Goal: Task Accomplishment & Management: Use online tool/utility

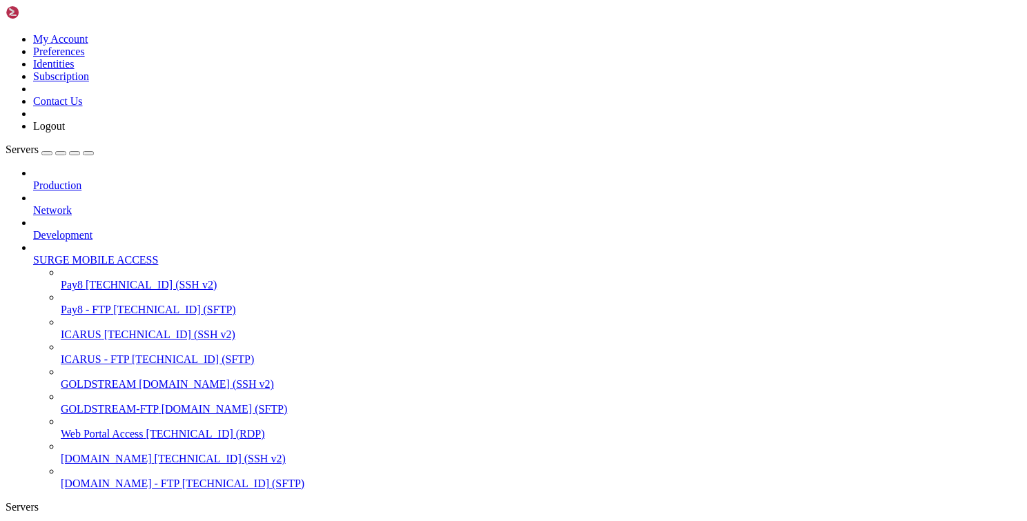
click at [95, 304] on span "Pay8 - FTP" at bounding box center [86, 310] width 50 height 12
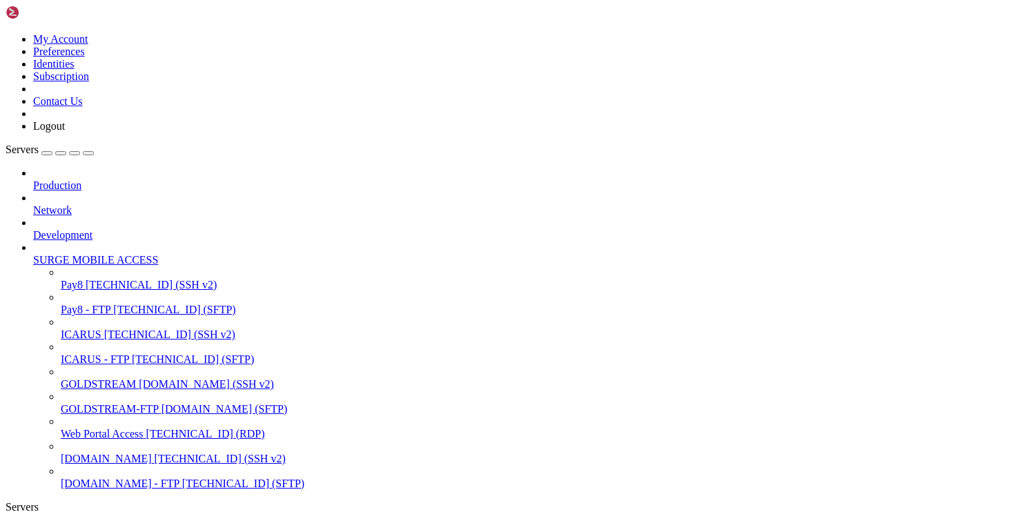
type input "/var/www/html/transact/app/Controllers"
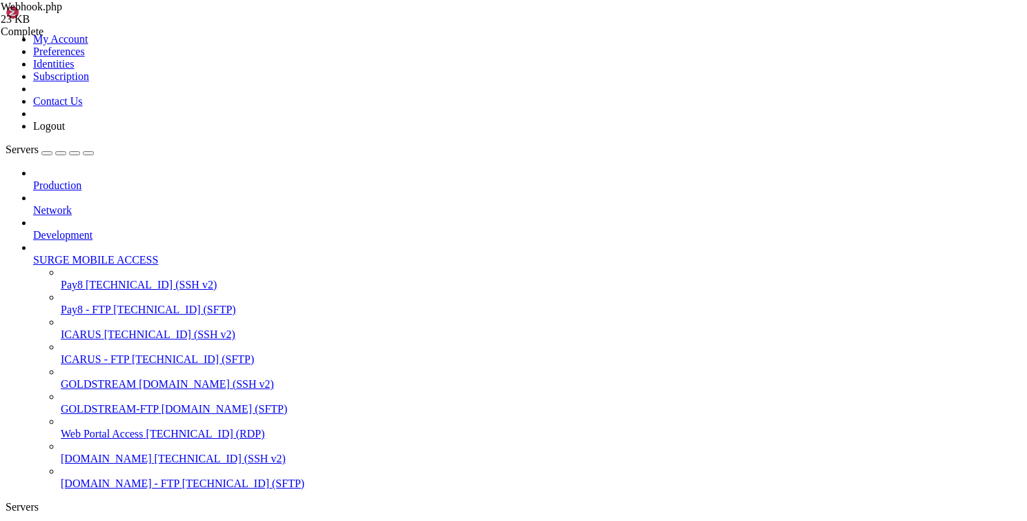
type textarea "}"
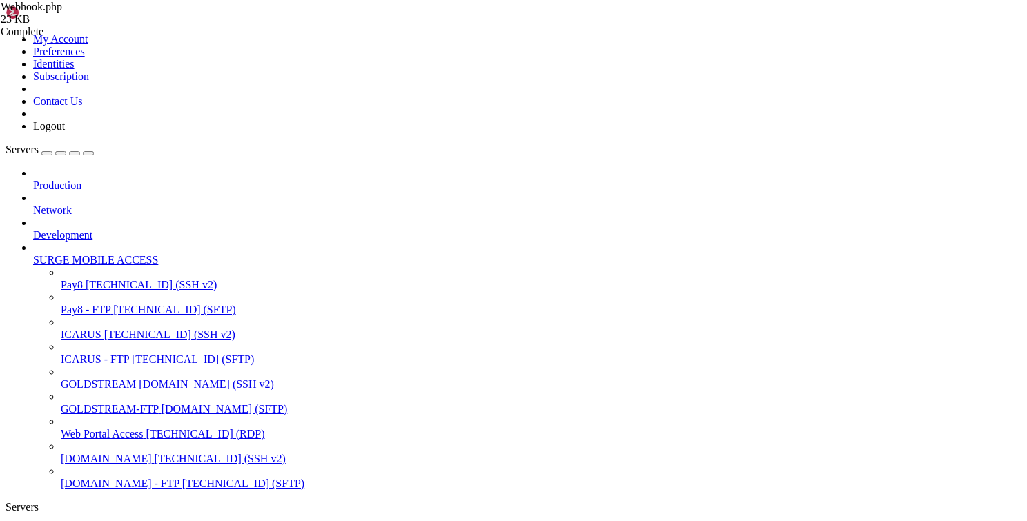
scroll to position [2831, 0]
type textarea "return $responseBody; // Return or process the response as needed"
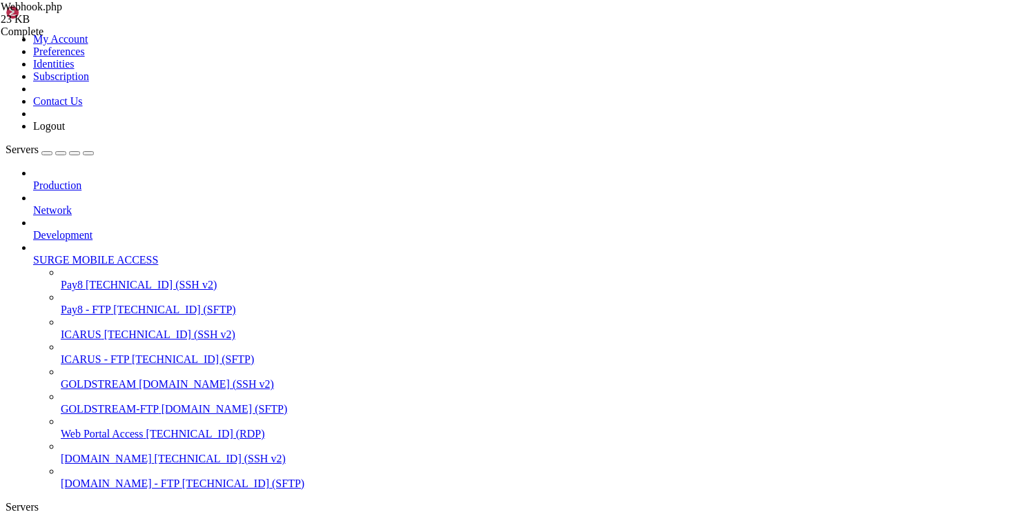
type textarea "e"
type textarea "return $responseBody; // Return or process the response as needed"
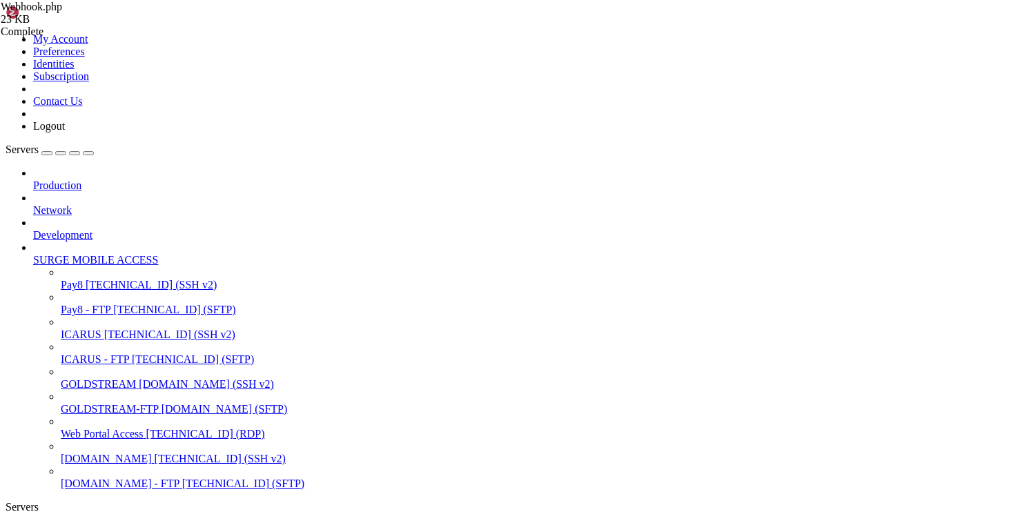
type textarea "//file_put_contents($filePath, print_r($responseBody, true), FILE_APPEND); // A…"
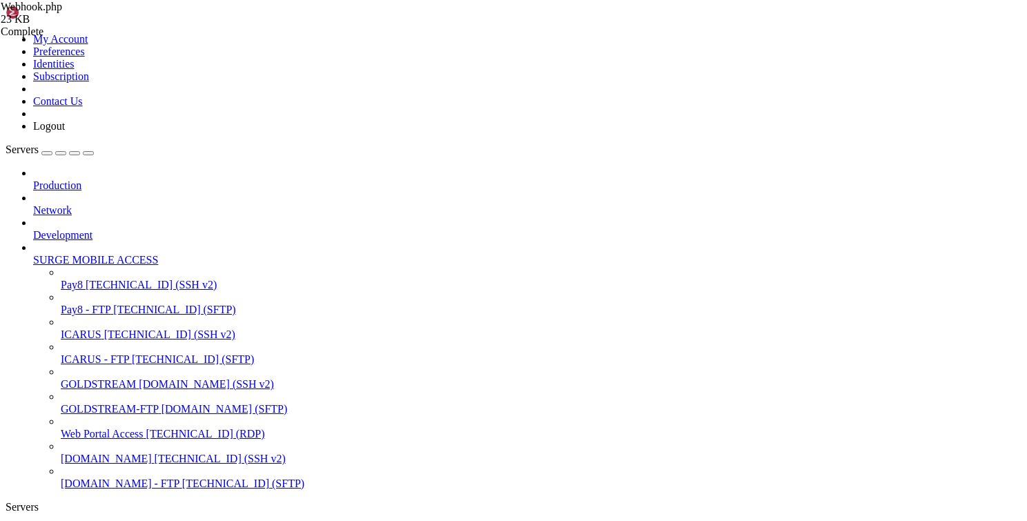
scroll to position [1506, 0]
type textarea "}"
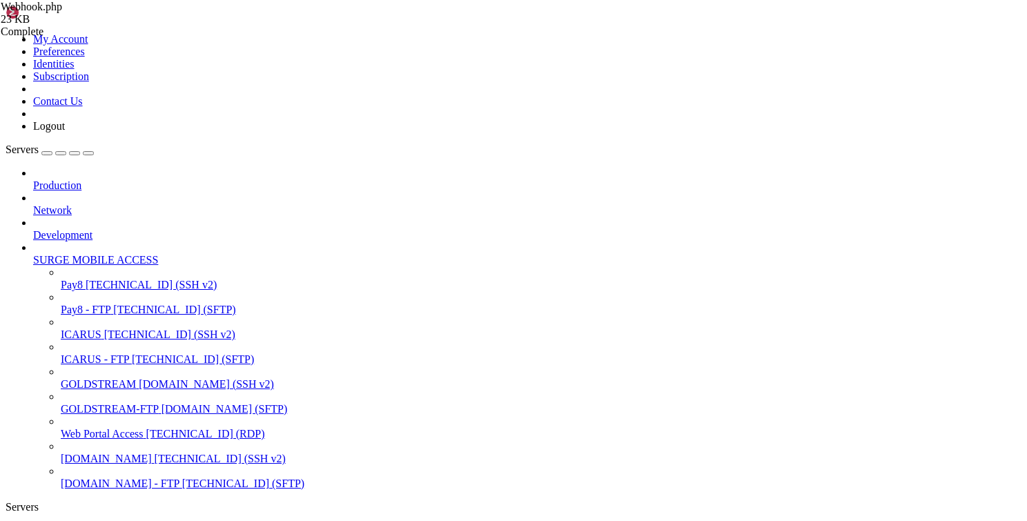
scroll to position [0, 12]
type textarea "public function repost($merchantId){"
drag, startPoint x: 244, startPoint y: 168, endPoint x: 549, endPoint y: 168, distance: 304.3
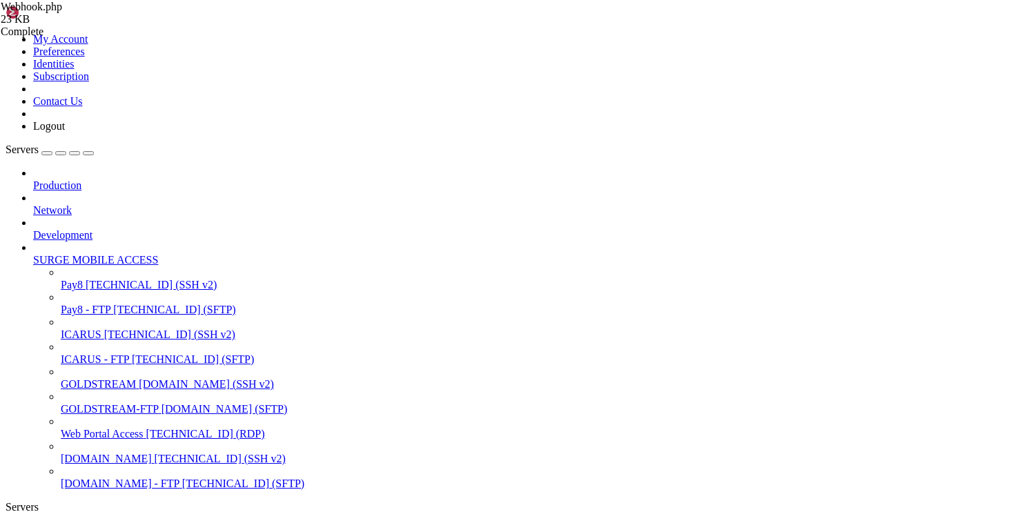
type textarea "$merchantInfo = json_decode($this->merchant->merchantInfo($merchantId));"
paste textarea "$merchantInfo = json_decode($this->merchant->merchantInfo($merchantId));"
type textarea "$merchantInfo = json_decode($this->merchant->merchantInfo($merchantId));"
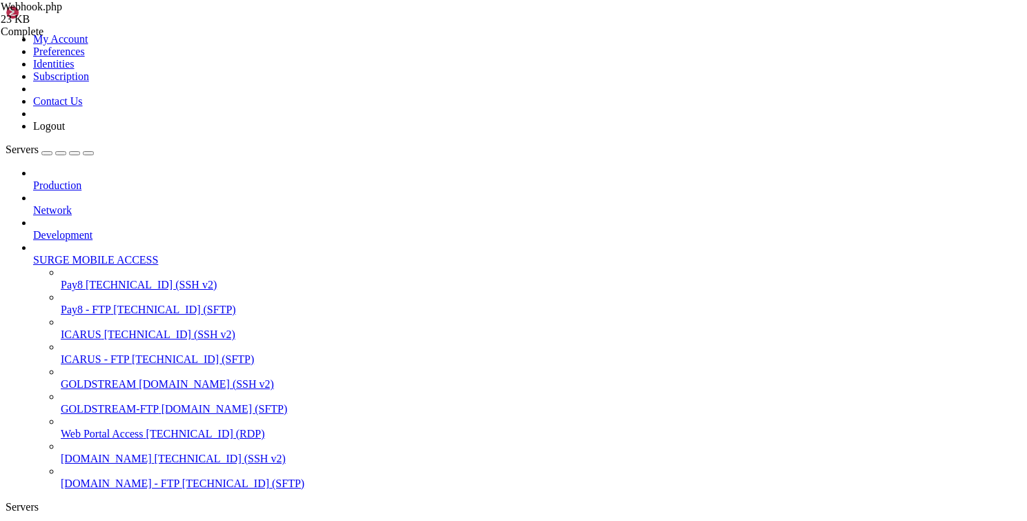
scroll to position [0, 9]
type textarea "var_dump($merchantInfo);"
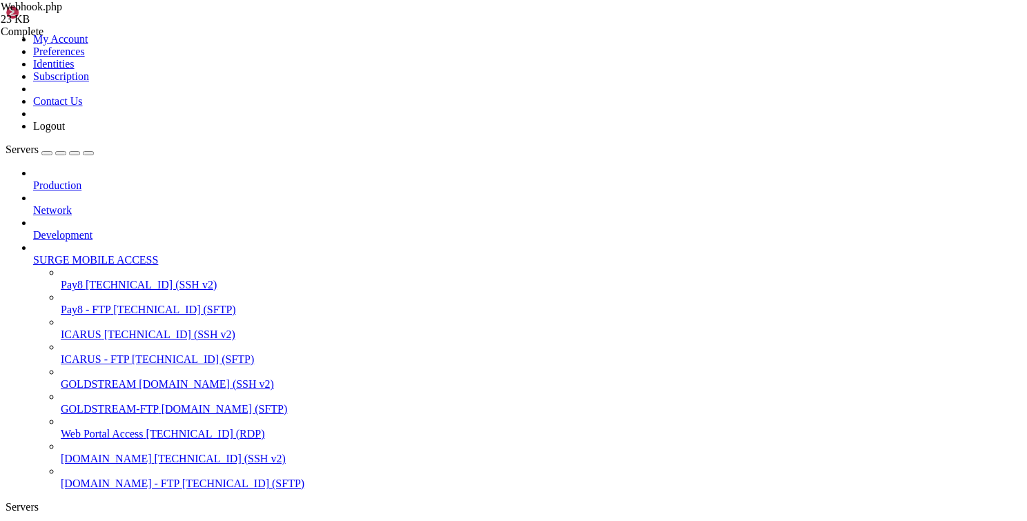
type input "/var/www/html/transact/app/Config"
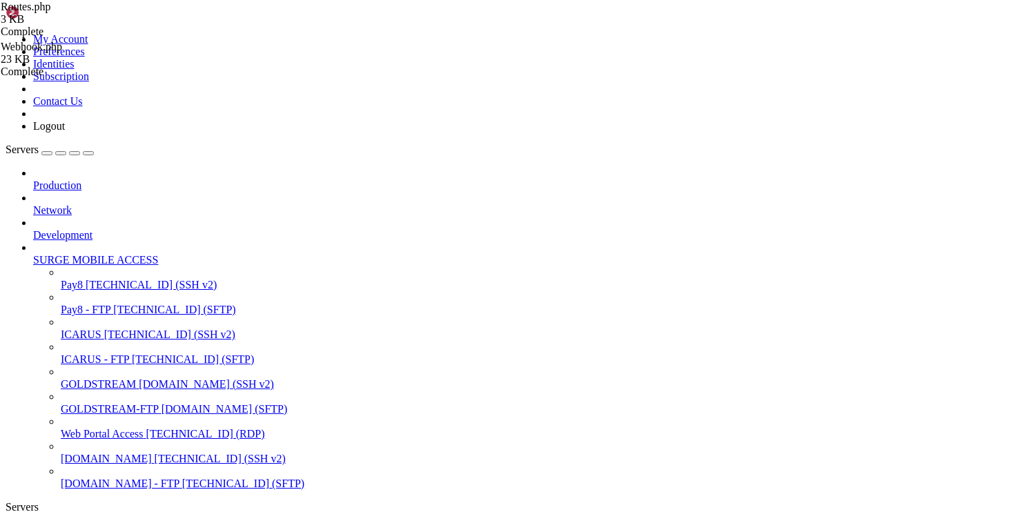
scroll to position [132, 0]
type textarea "$routes->post('/ips-payments/service-responses/GetToken','Webhook::getToken');"
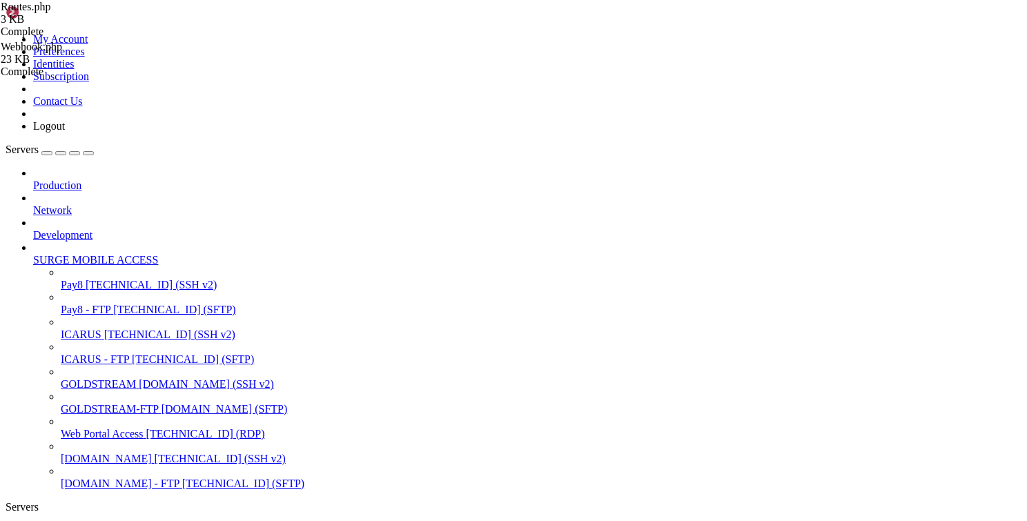
paste textarea "$routes->post('/ips-payments/service-responses/GetToken','Webhook::getToken');"
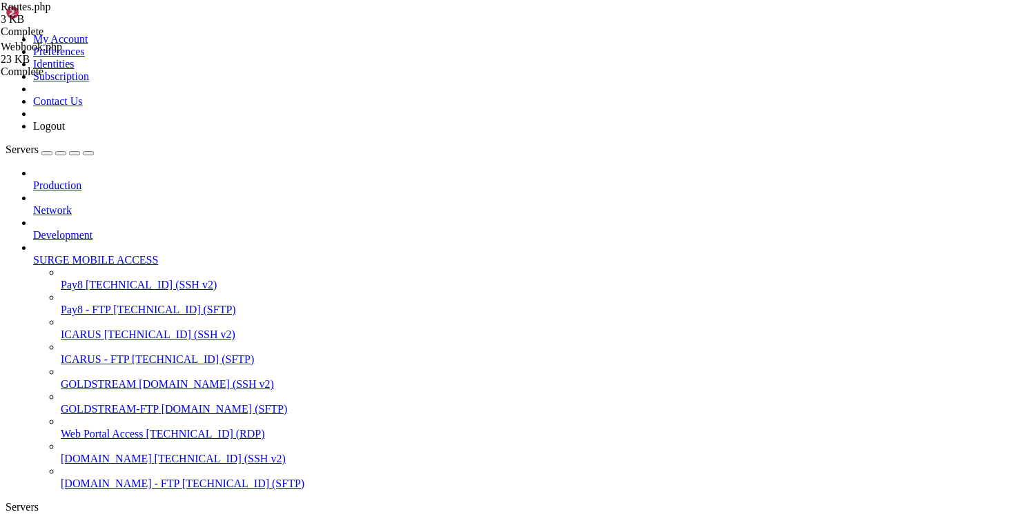
type textarea "$routes->post('/api/repost/(:any)','Webhook::repost/$1');"
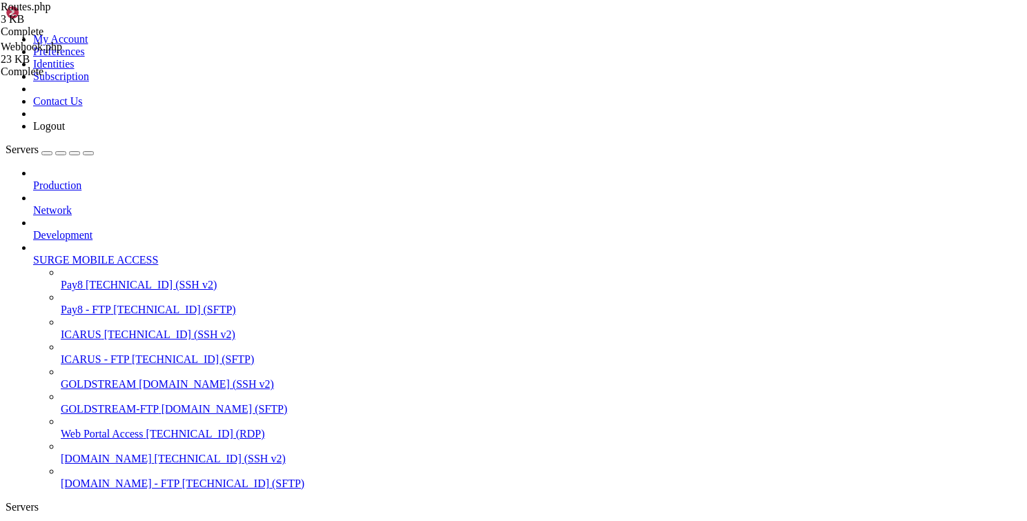
type input "/var/www/html/transact/app/Controllers"
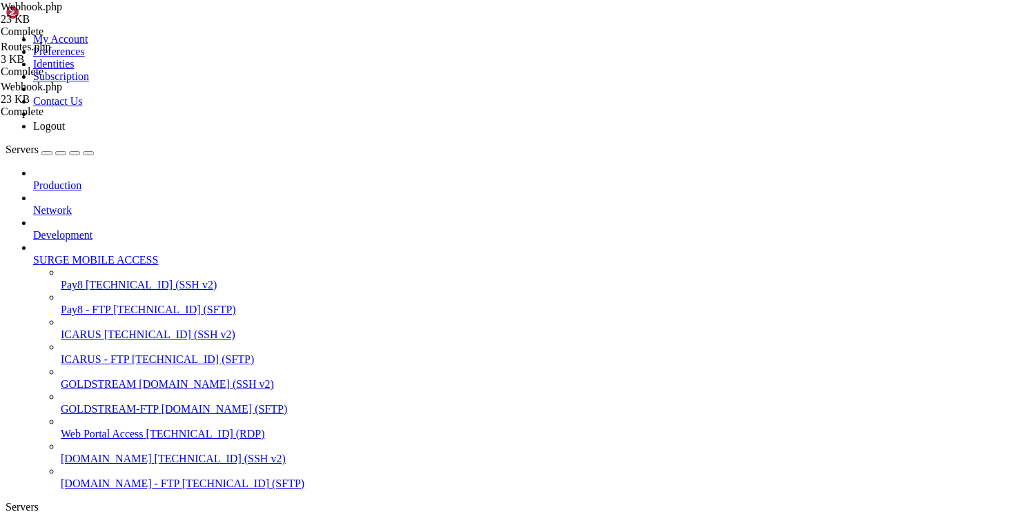
type textarea "public function repost($merchantId){"
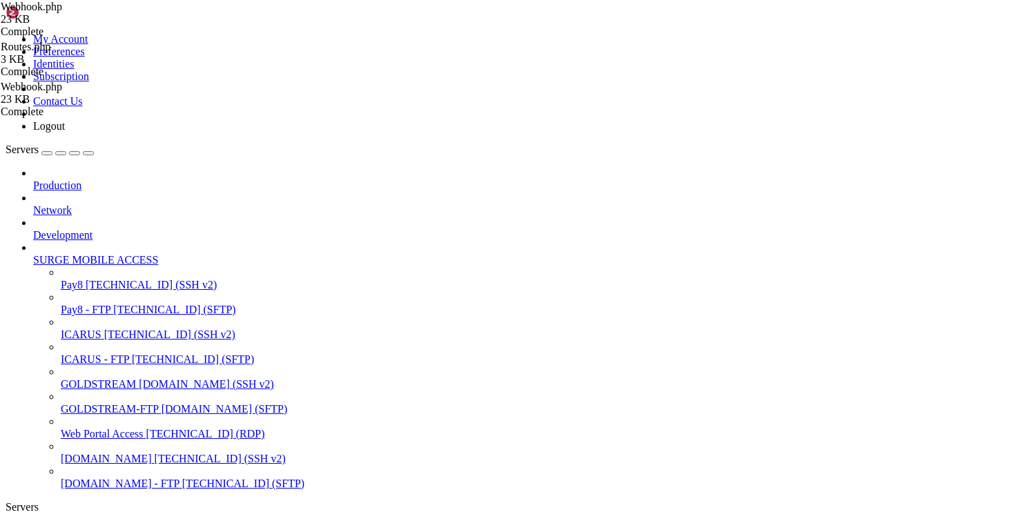
type textarea "public function repost($merchantId){"
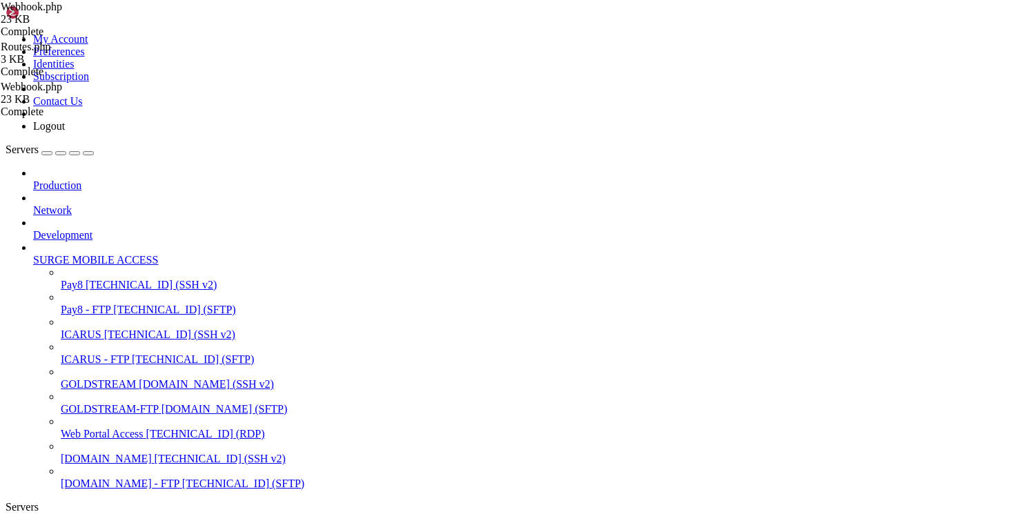
type textarea "$merchantInfo = json_decode($this->merchant->merchantInfo($merchantId));"
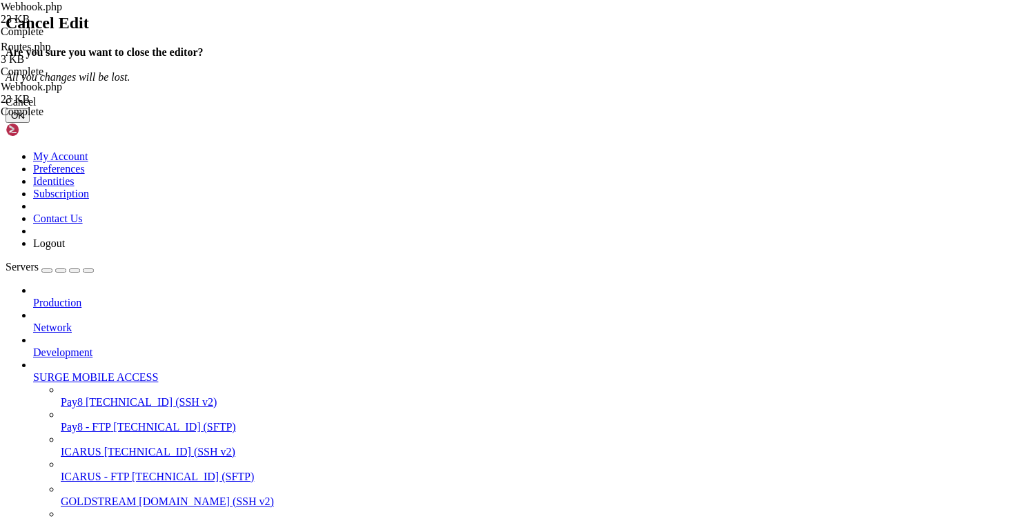
click at [30, 123] on button "OK" at bounding box center [18, 115] width 24 height 14
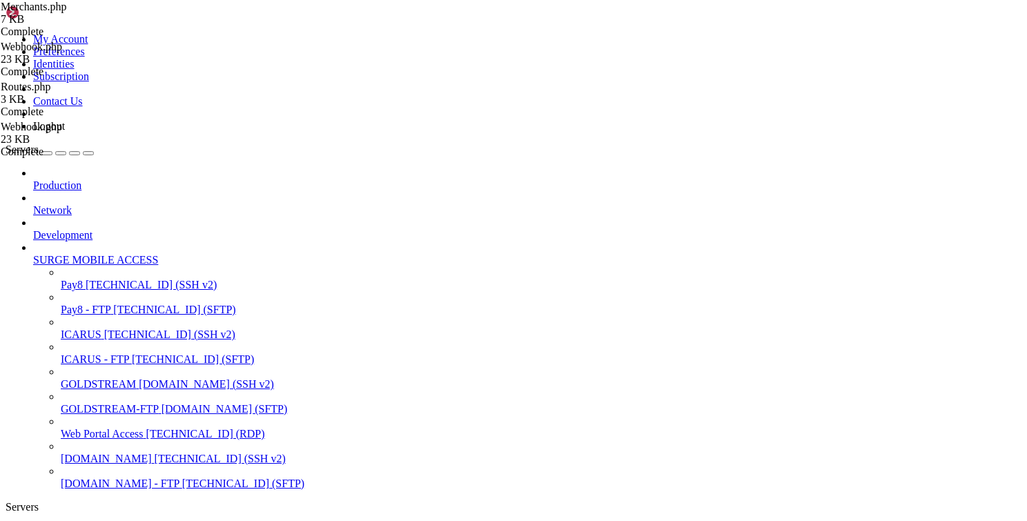
type textarea "$result = $query->select("merchantId, merchantName, merchantKey, merchantType, …"
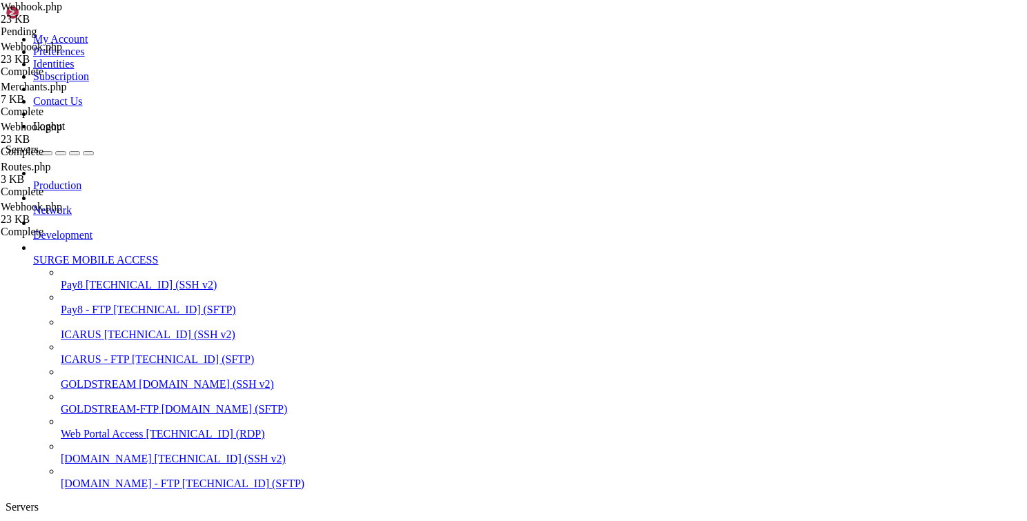
scroll to position [373, 0]
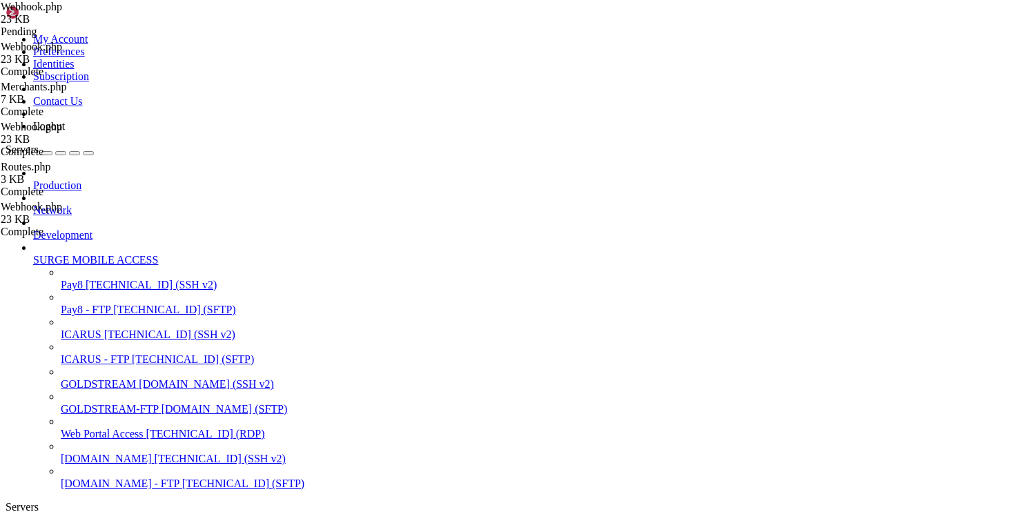
type textarea "var_dump($merchantInfo);"
type textarea "$"
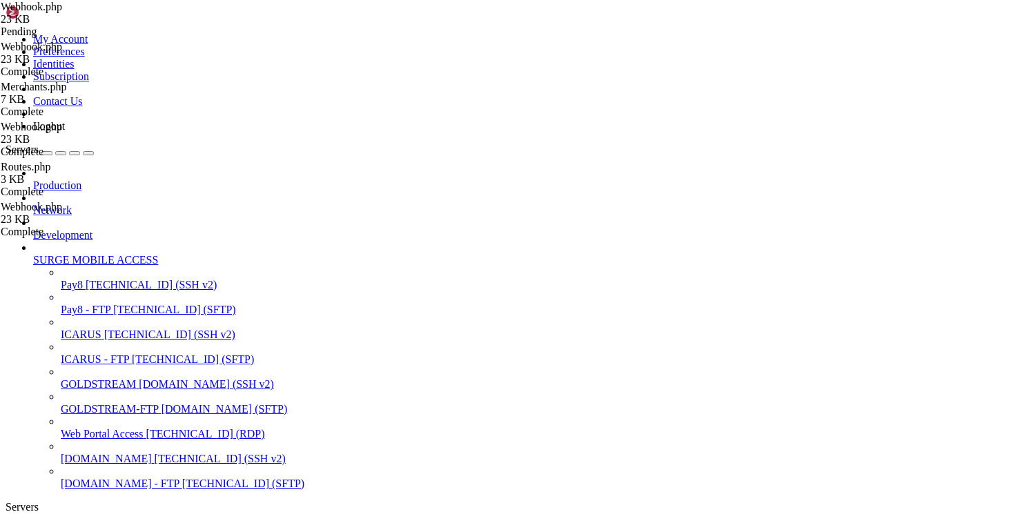
type textarea "public function repost($merchantId){"
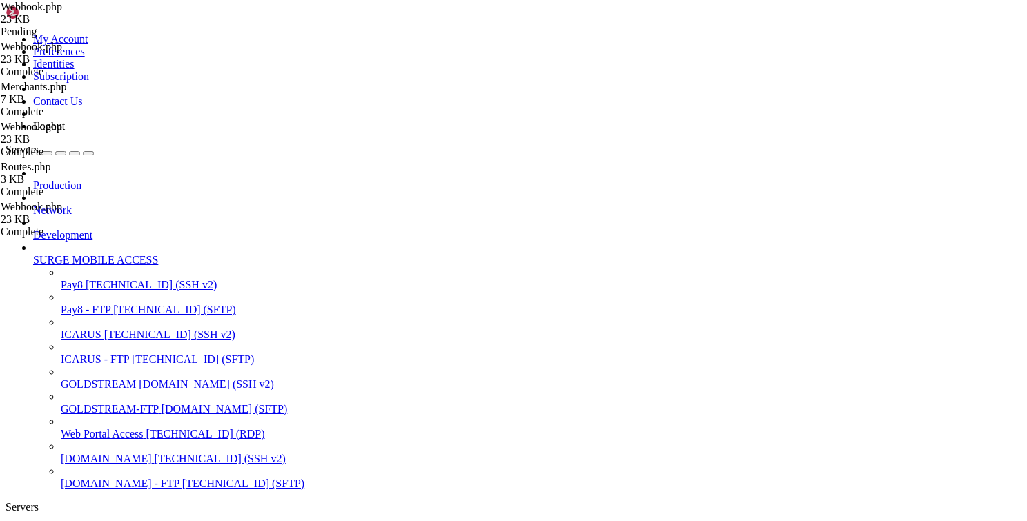
type textarea "public function repost($merchantId){"
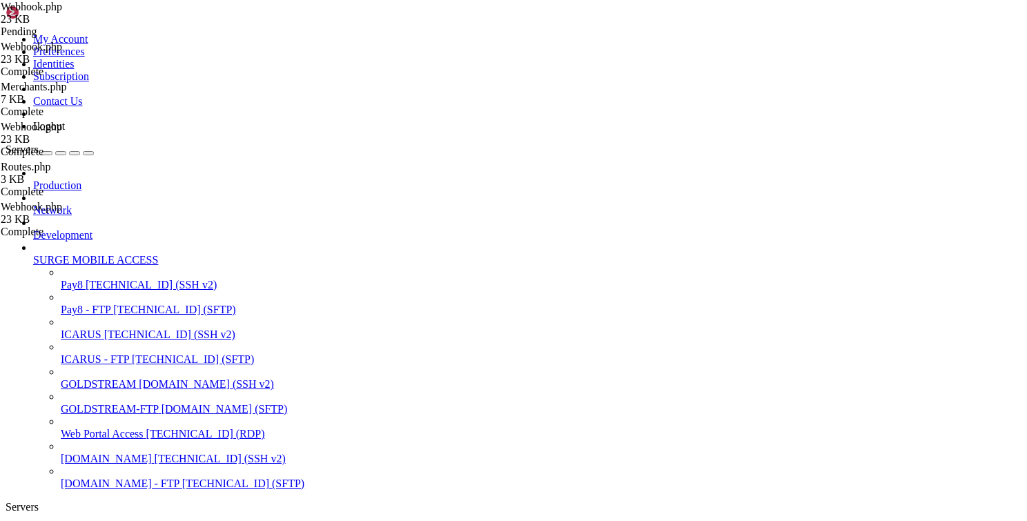
type textarea "if(!isset($_GET['txType'])){"
type textarea "r"
type textarea "http_response_code(400);"
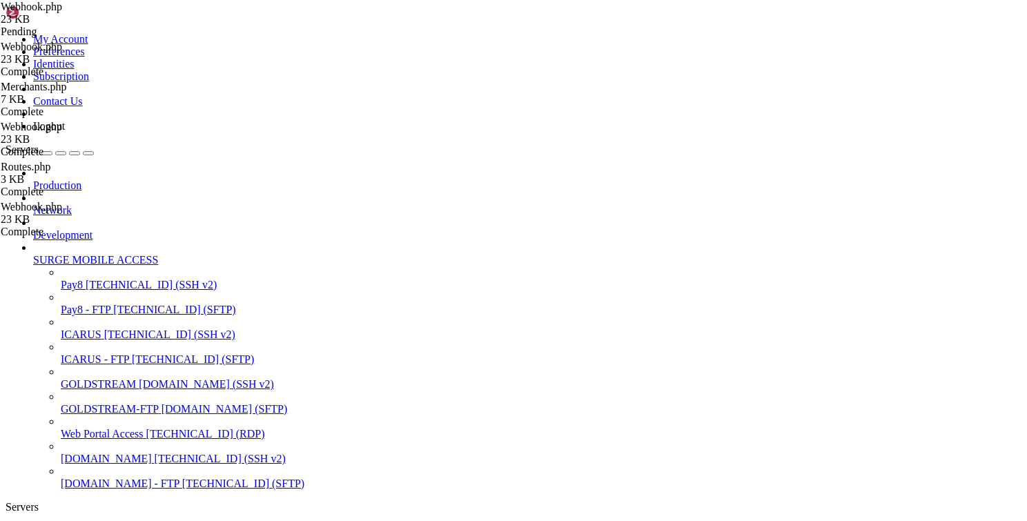
drag, startPoint x: 260, startPoint y: 357, endPoint x: 389, endPoint y: 392, distance: 133.7
type textarea "http_response_code(400);"
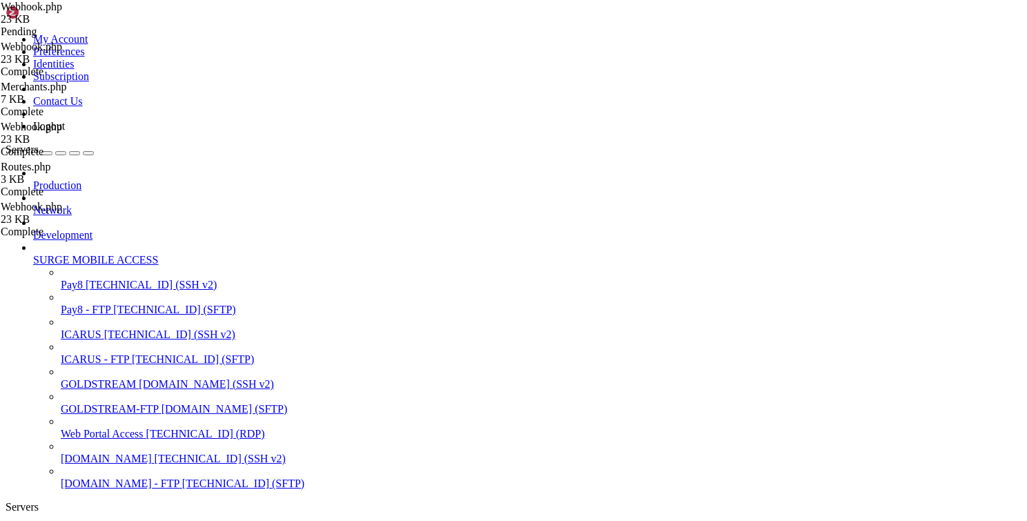
paste textarea "exit();"
drag, startPoint x: 245, startPoint y: 268, endPoint x: 248, endPoint y: 276, distance: 8.3
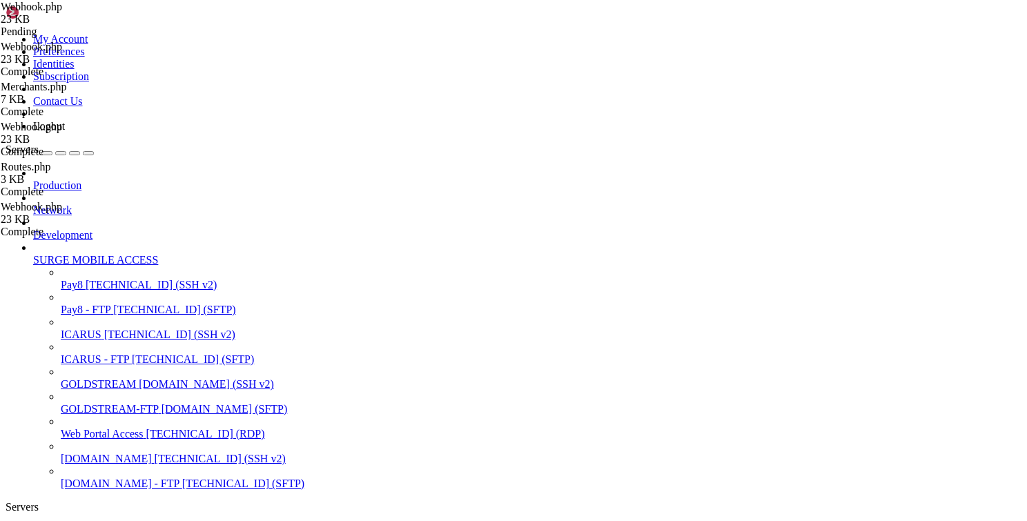
drag, startPoint x: 264, startPoint y: 288, endPoint x: 290, endPoint y: 311, distance: 34.7
type textarea "exit();"
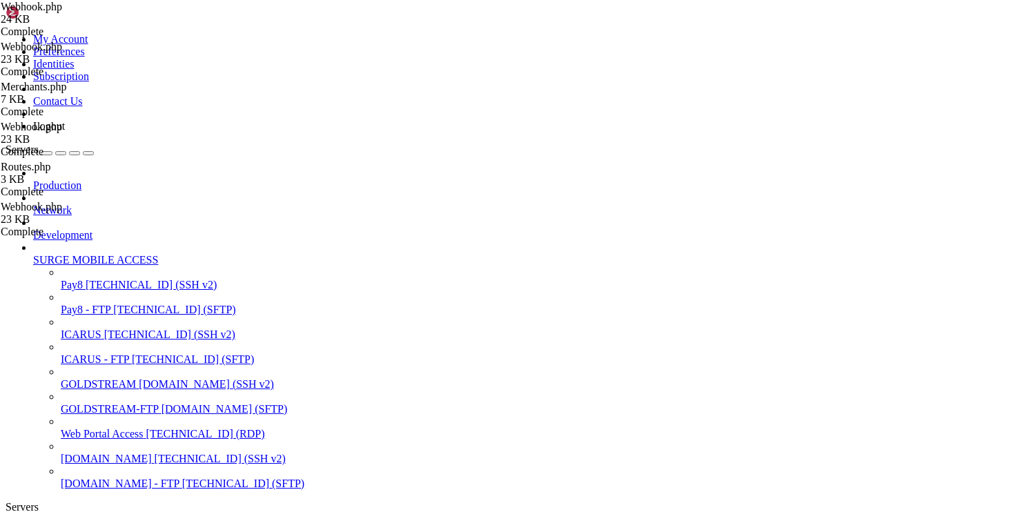
scroll to position [373, 0]
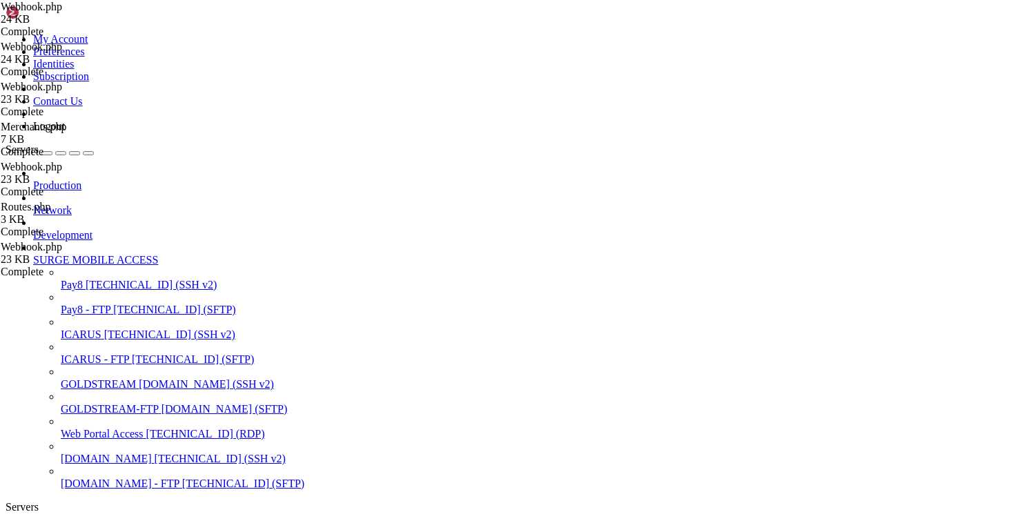
type textarea "return $this->cashOut();"
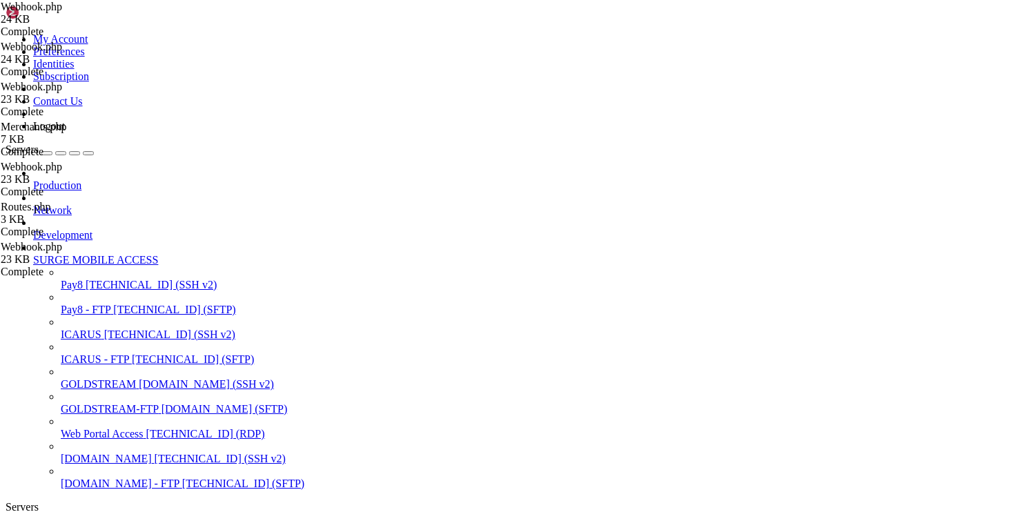
type textarea "}"
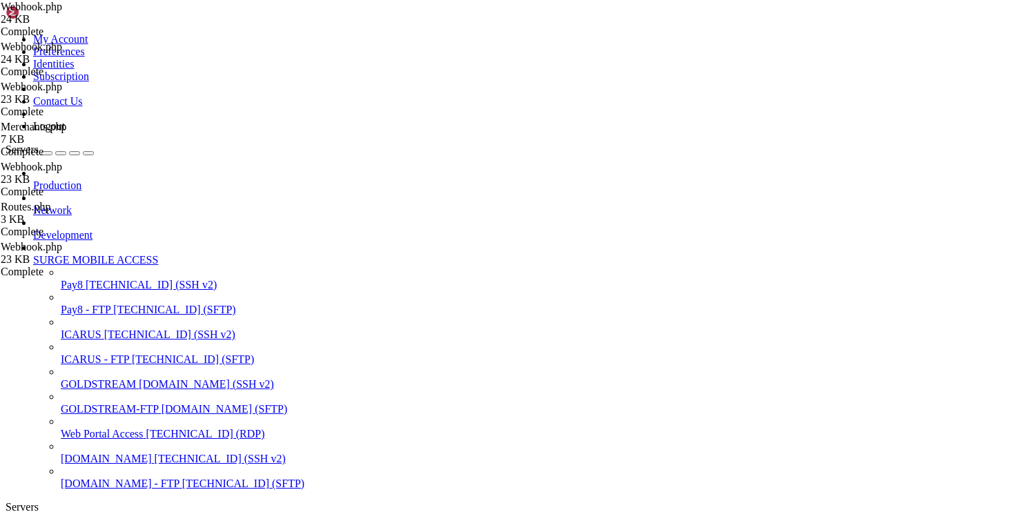
scroll to position [0, 3]
type textarea "i"
type textarea "$url = $_GET['tType'] == "ci" ? $merchantInfo->cashin_callback : $merchantInfo-…"
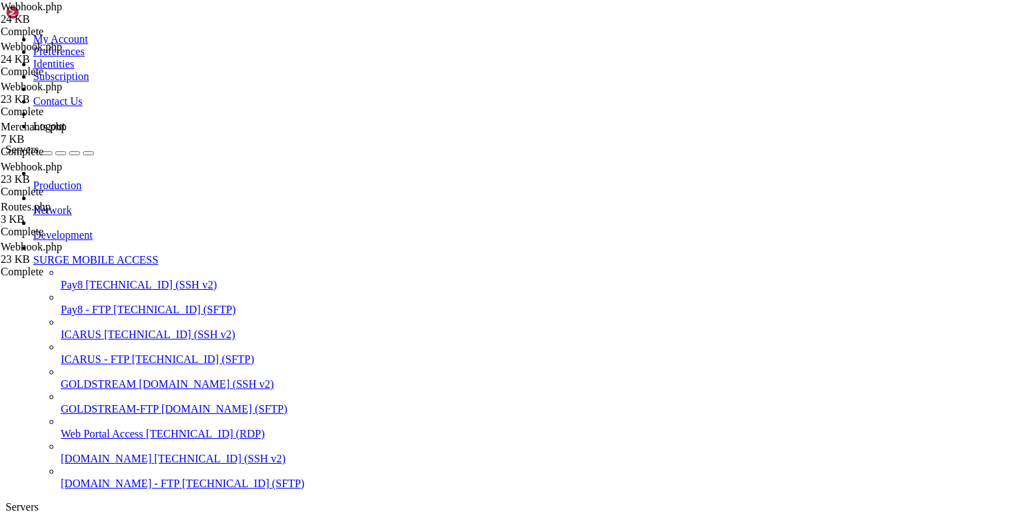
type textarea "v"
type textarea "echo $url;"
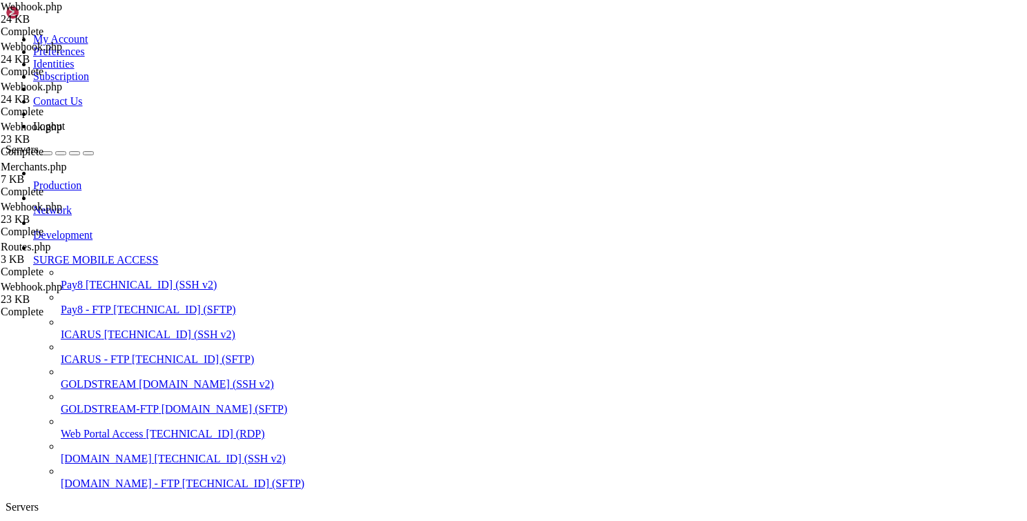
scroll to position [207, 0]
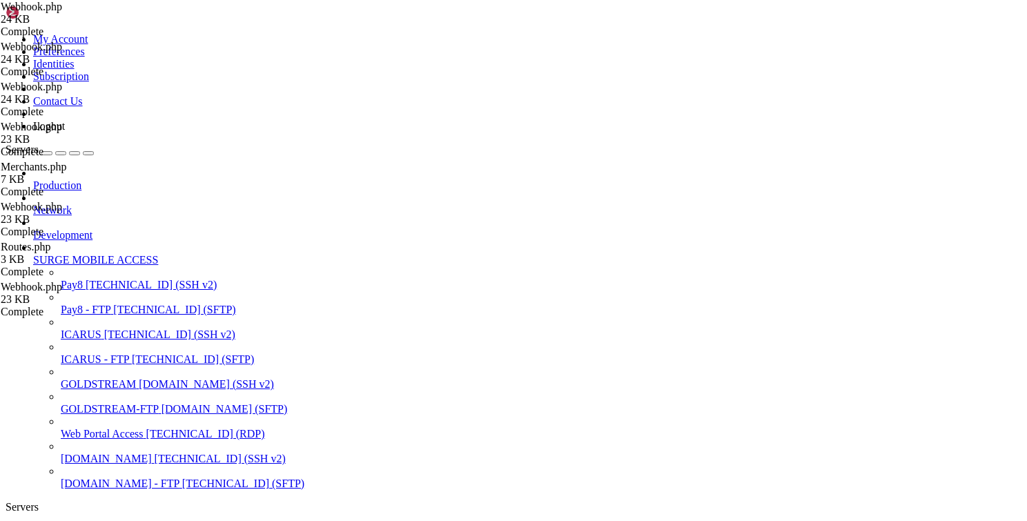
scroll to position [0, 7]
type textarea "$url = $_GET['txType'] == "ci" ? $merchantInfo->cashin_callback : $merchantInfo…"
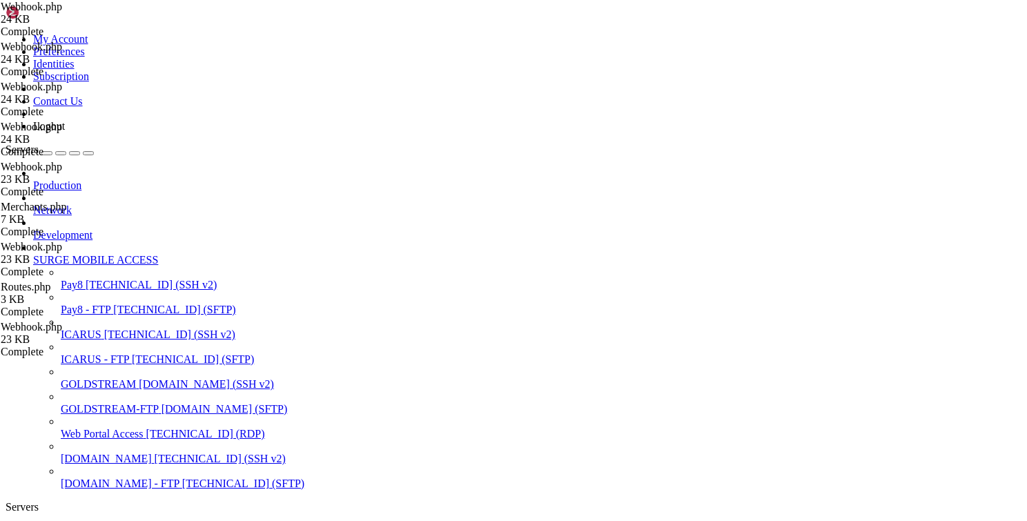
scroll to position [166, 0]
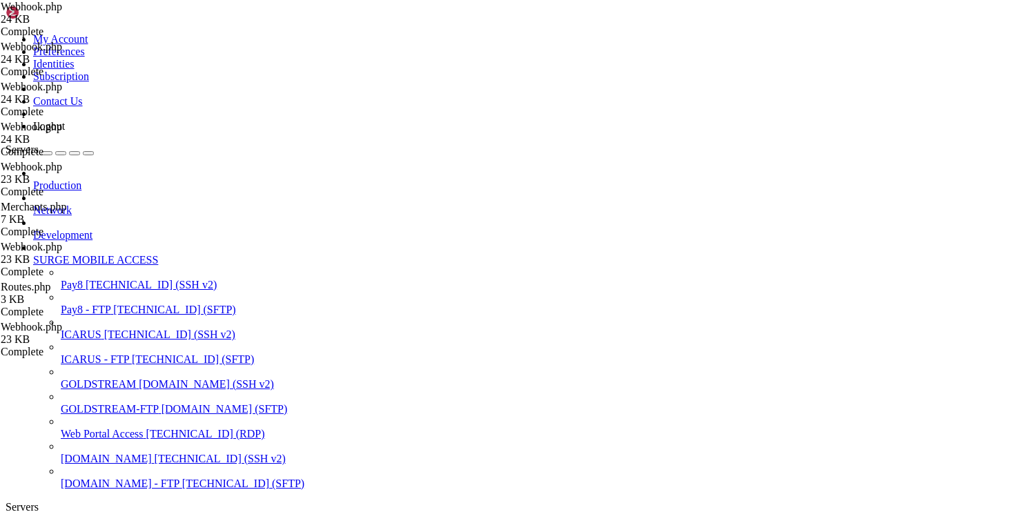
scroll to position [373, 0]
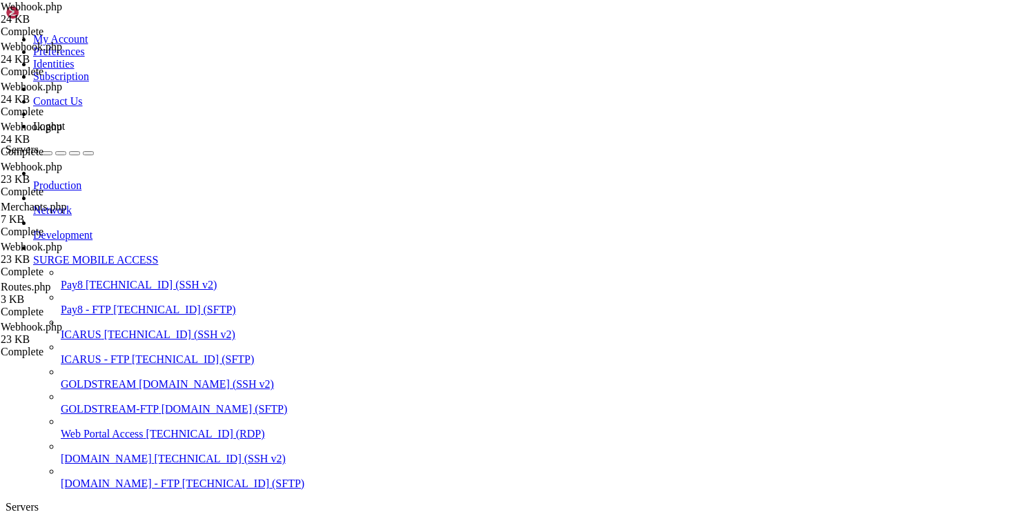
type textarea "echo $url;"
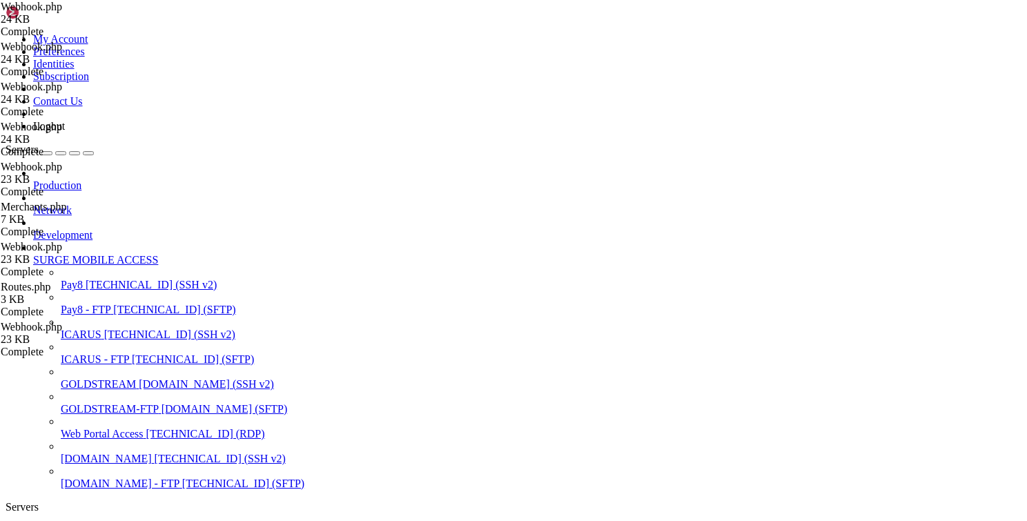
scroll to position [0, 0]
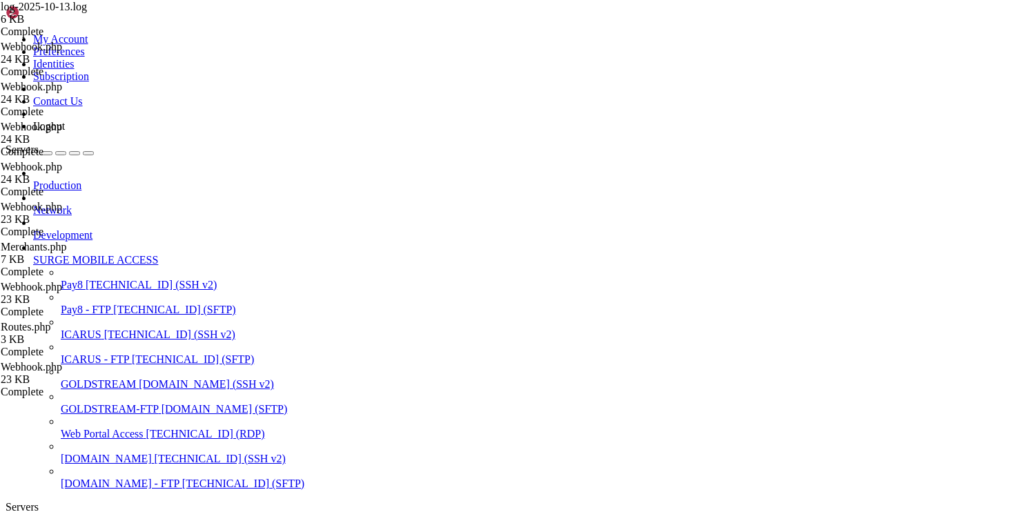
type input "/var/www/html/transact/app/Controllers"
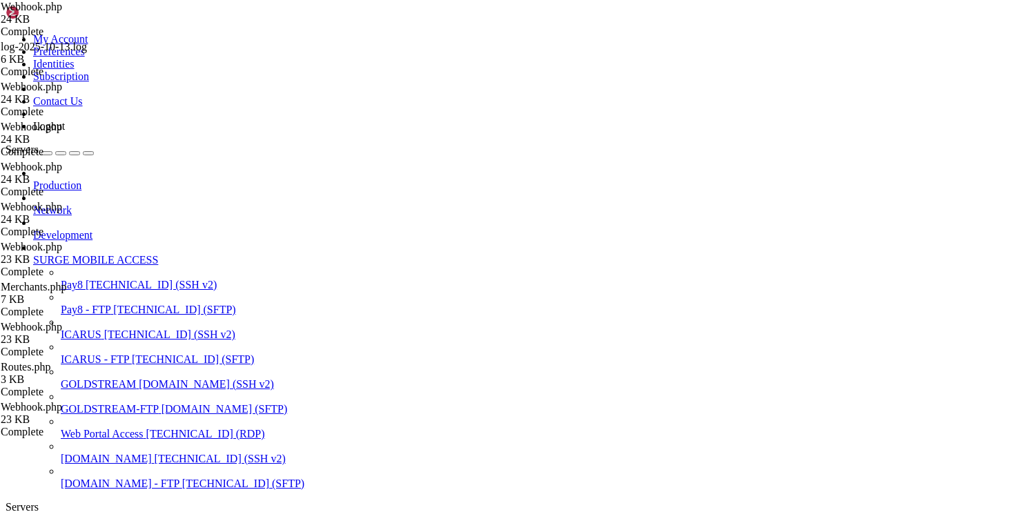
scroll to position [0, 2]
type textarea "//$url = $_GET['txType'] == "ci" ? $merchantInfo->cashin_callback : $merchantIn…"
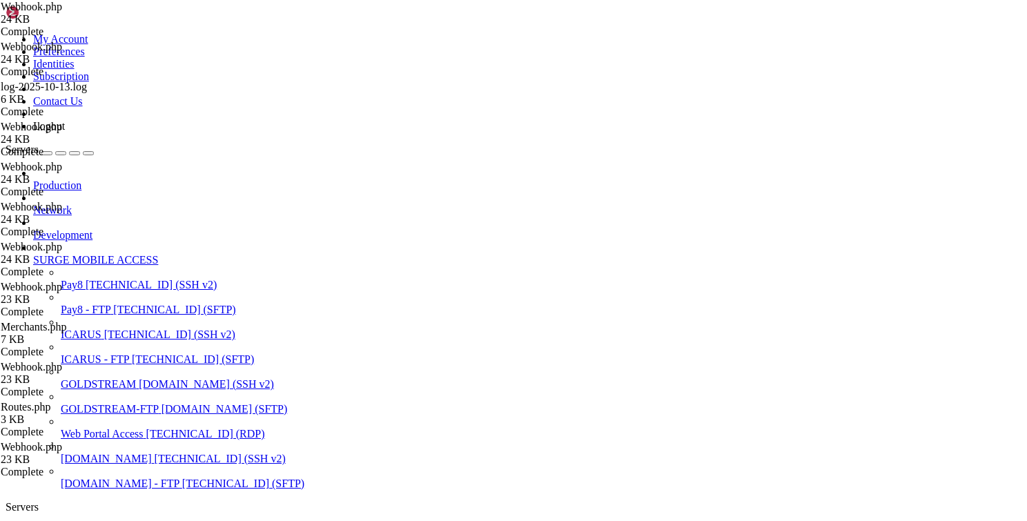
type textarea "<?php"
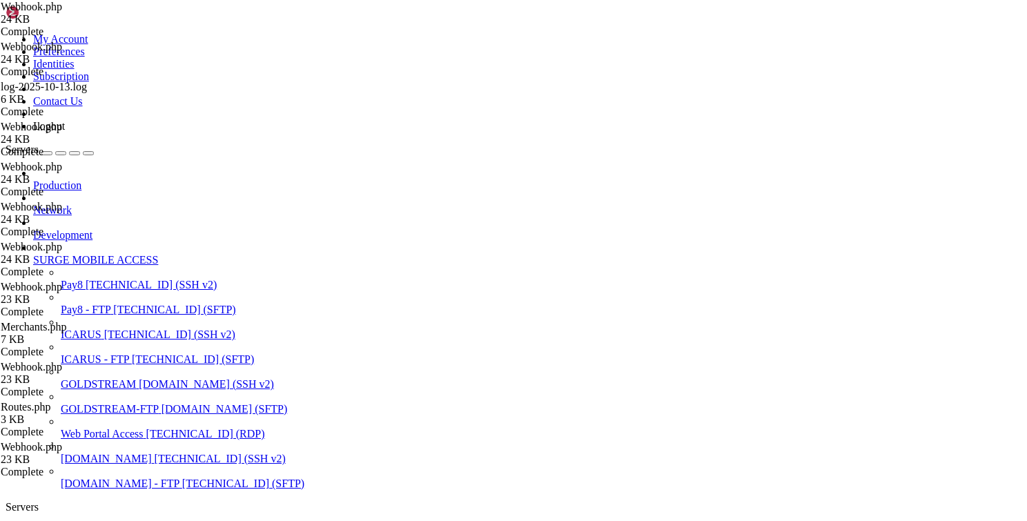
type input "/var/www/html/transact/public"
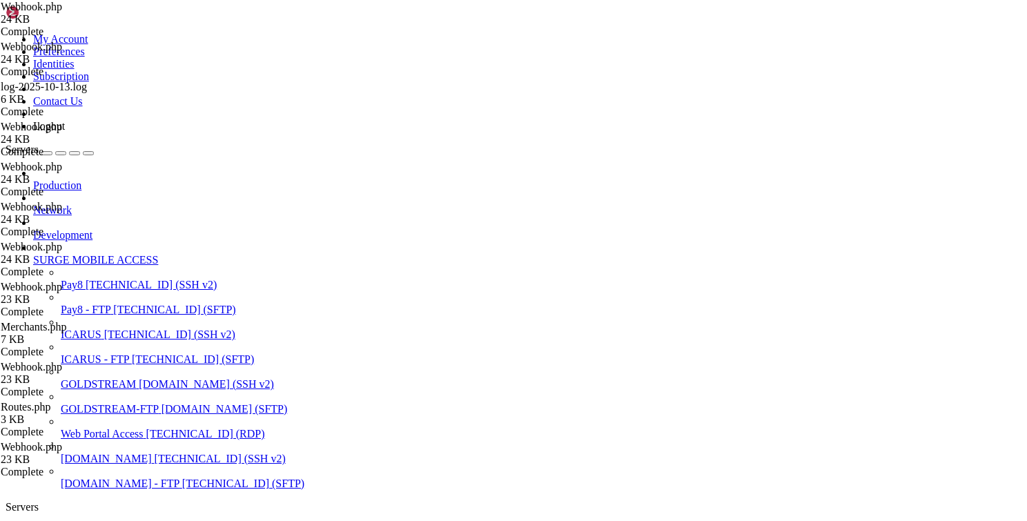
type textarea "define('ENVIRONMENT','development');"
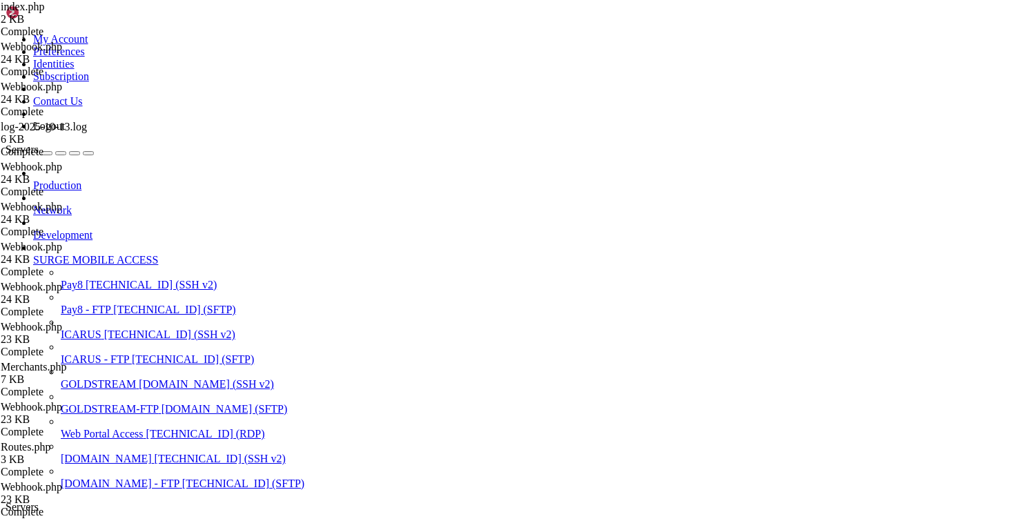
type input "/var/www/html/transact/app/Controllers"
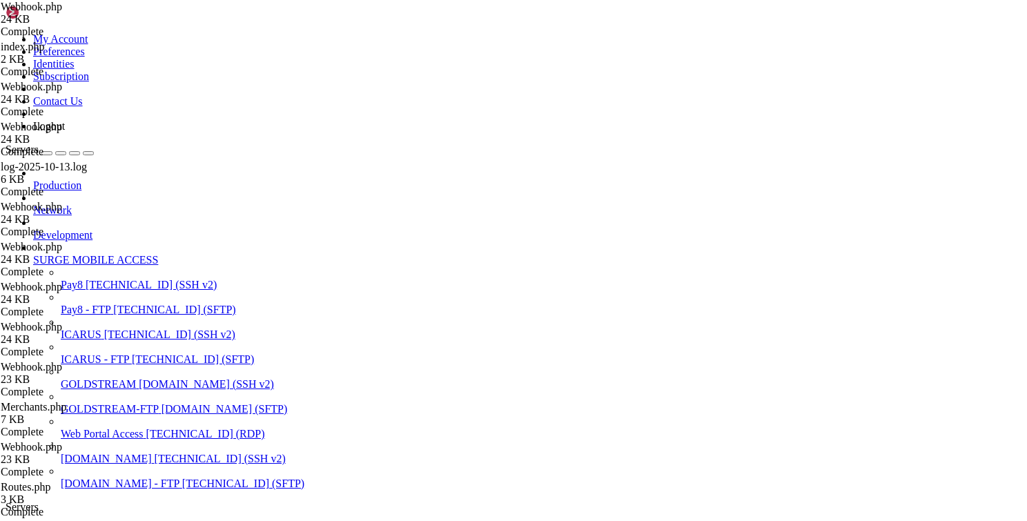
type textarea "$url = $_GET['txType'] == "ci" ? $merchantInfo->cashin_callback : $merchantInfo…"
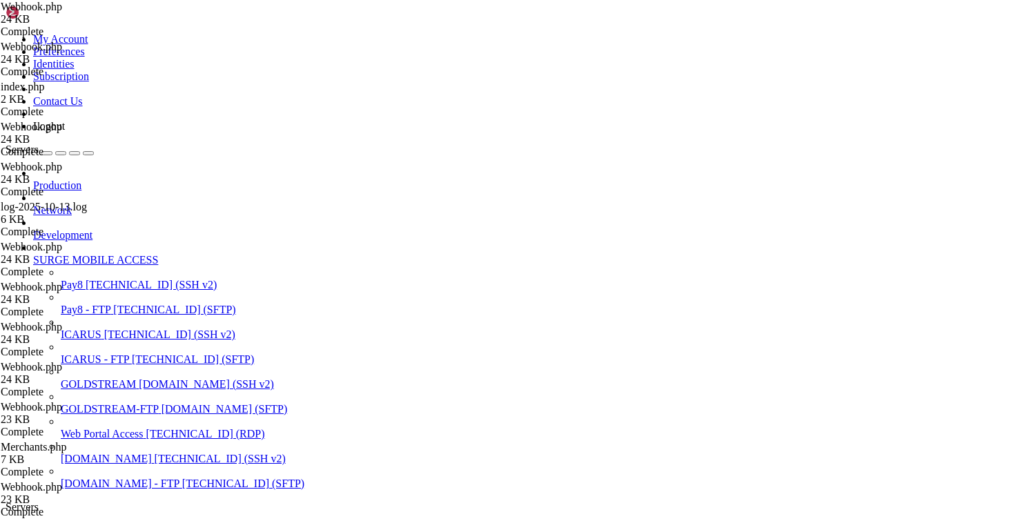
type textarea "exit();"
type textarea "}"
type textarea "var_dump($merchantInfo);"
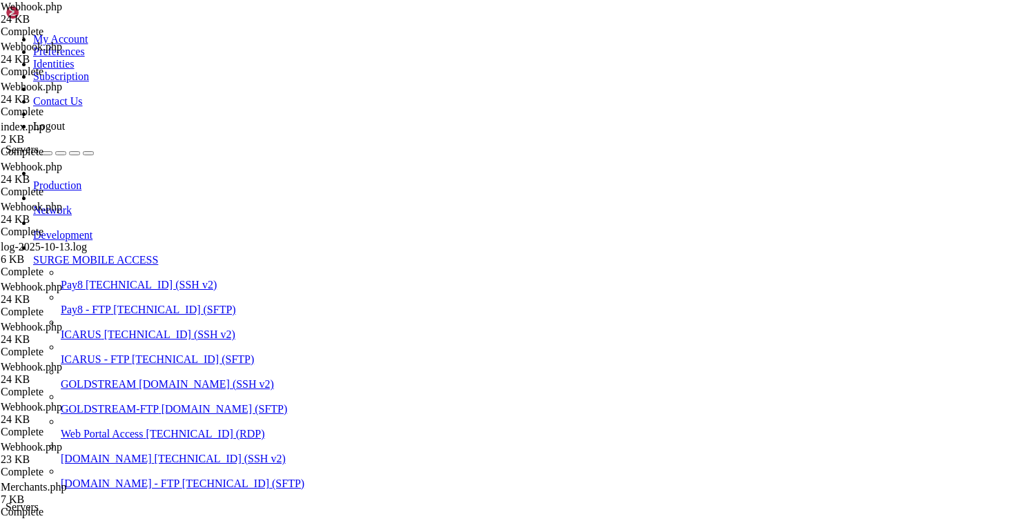
type textarea "$merchantInfo = json_decode($this->merchant->merchantInfo($merchantId))[0];"
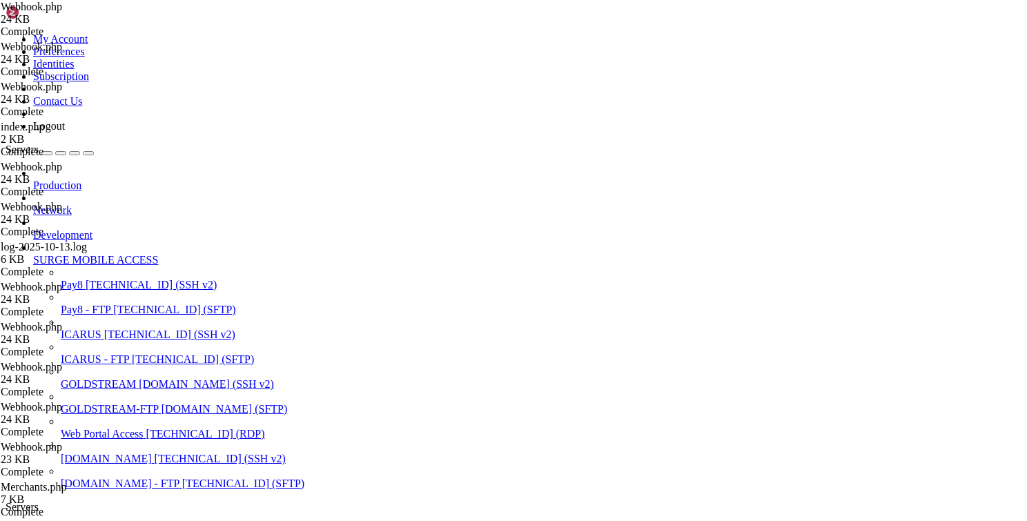
type input "/var/www/html/transact/public"
type textarea "//define('ENVIRONMENT','development');"
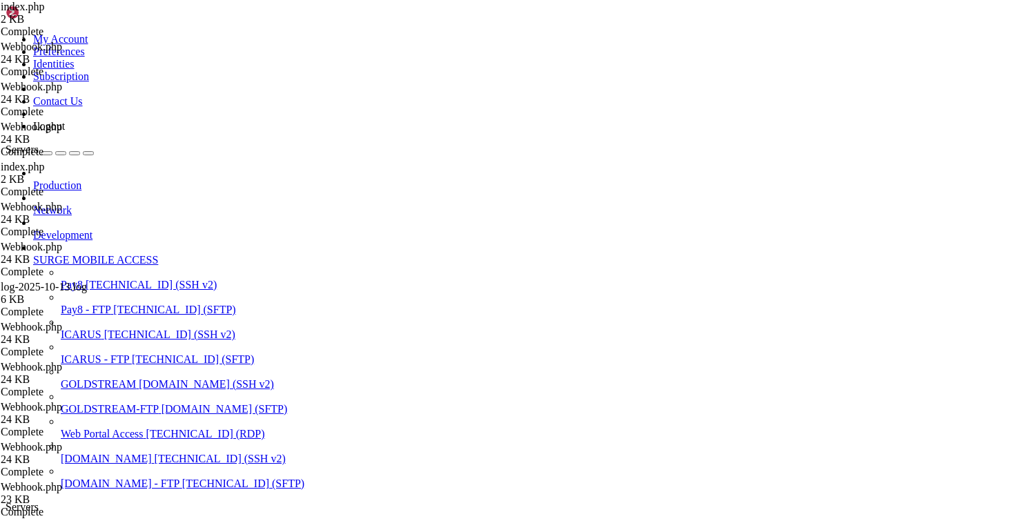
scroll to position [0, 0]
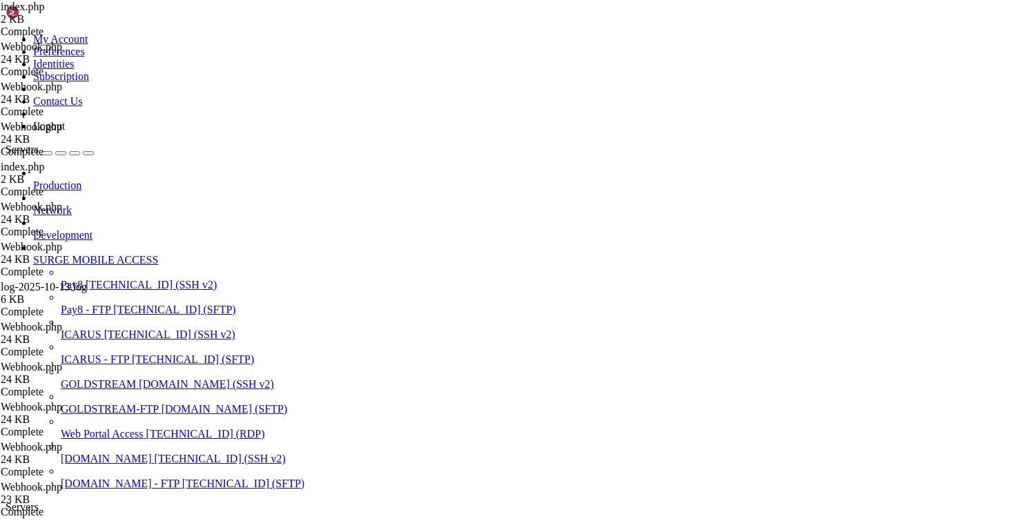
type input "/var/www/html/transact/app/Controllers"
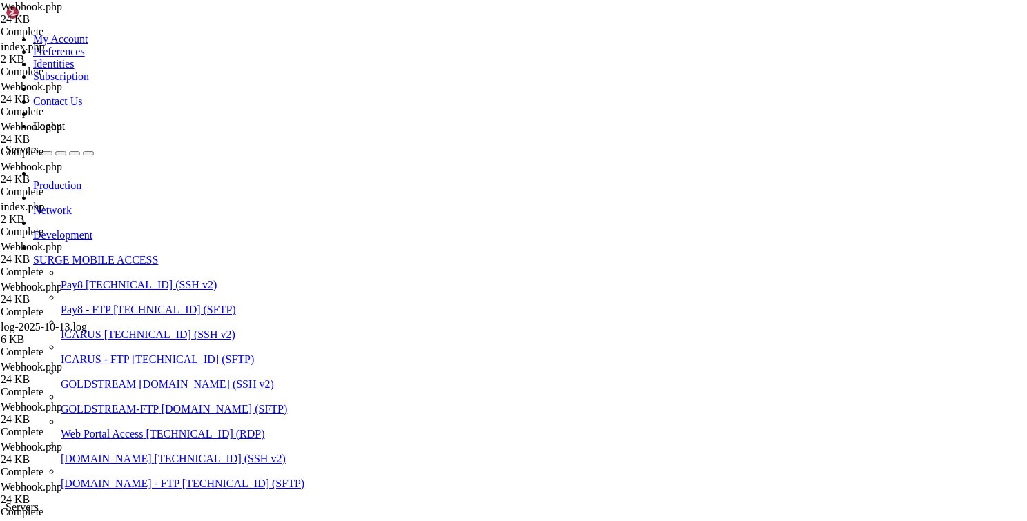
type textarea "var_dump($merchantInfo);"
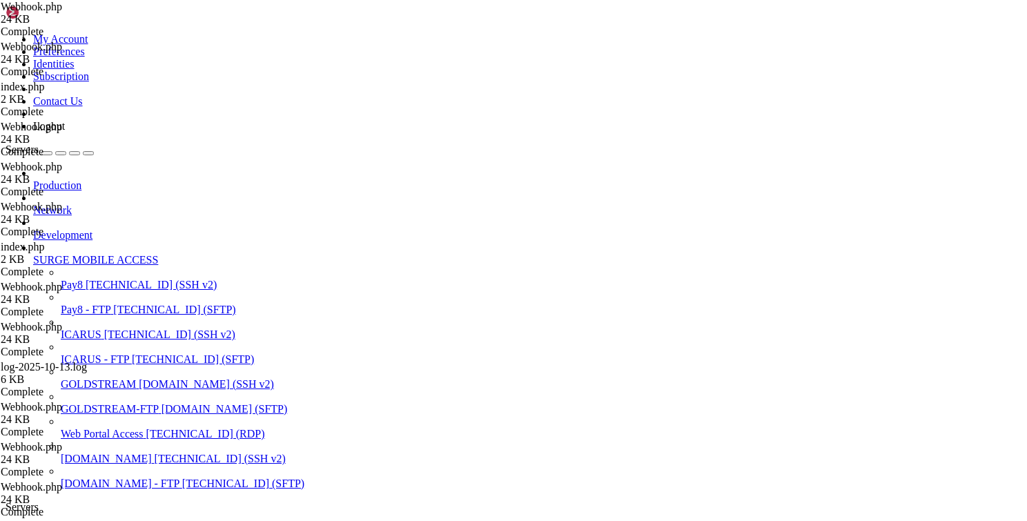
scroll to position [909, 0]
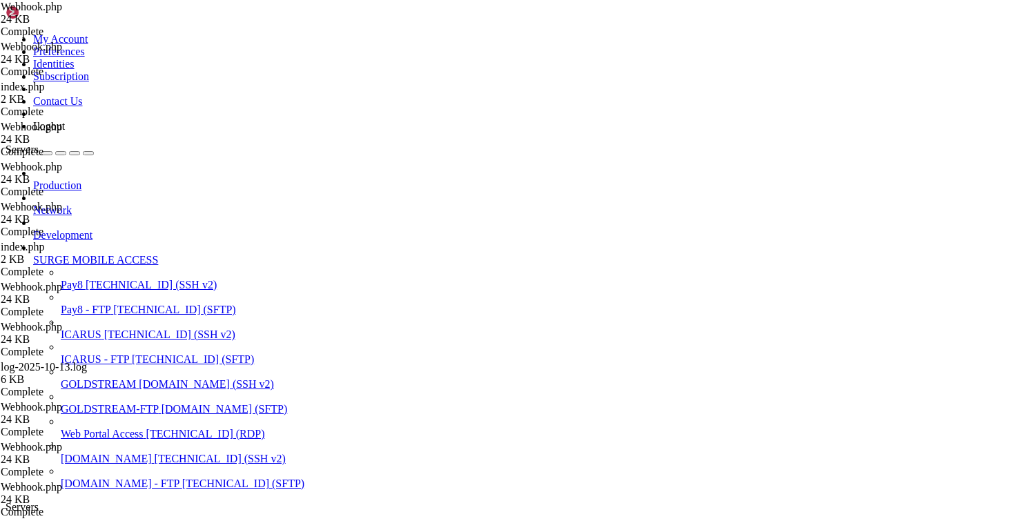
drag, startPoint x: 244, startPoint y: 163, endPoint x: 428, endPoint y: 165, distance: 183.5
type textarea "$merchantInfo = json_decode($this->merchant->merchantInfo($merchantId))[0];"
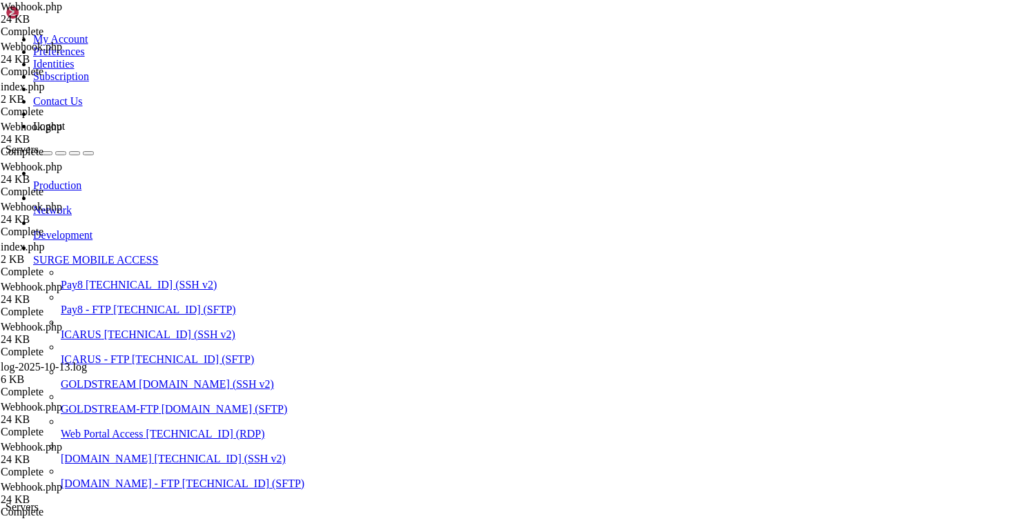
scroll to position [0, 1]
paste textarea "$data = $this->requestData->data;"
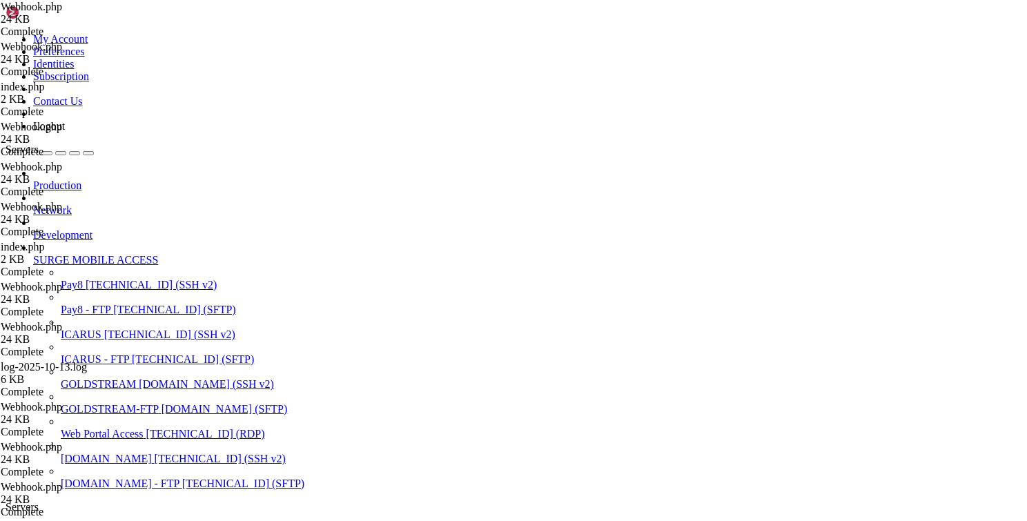
type textarea "$url = $_GET['txType'] == "ci" ? $merchantInfo->cashin_callback : $merchantInfo…"
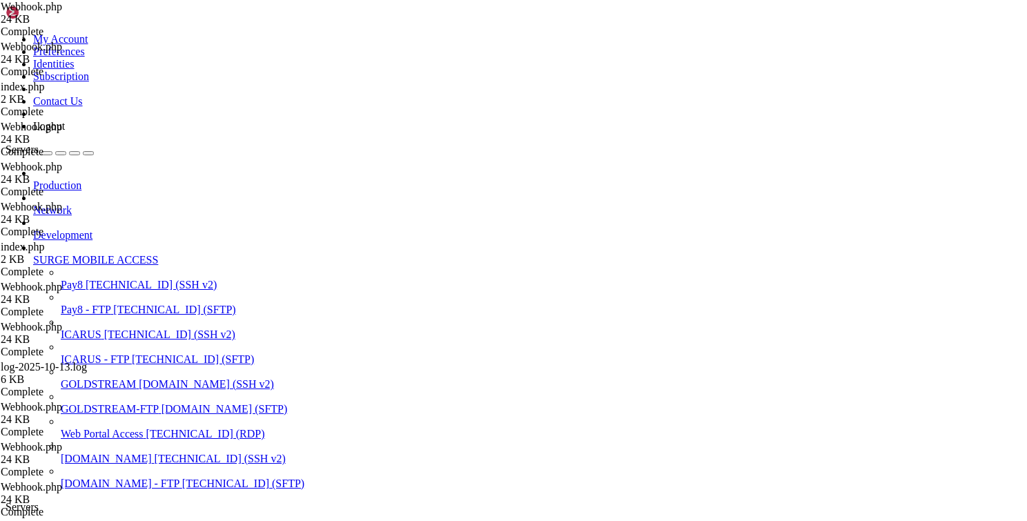
type textarea "e"
type textarea "var_dump($data);"
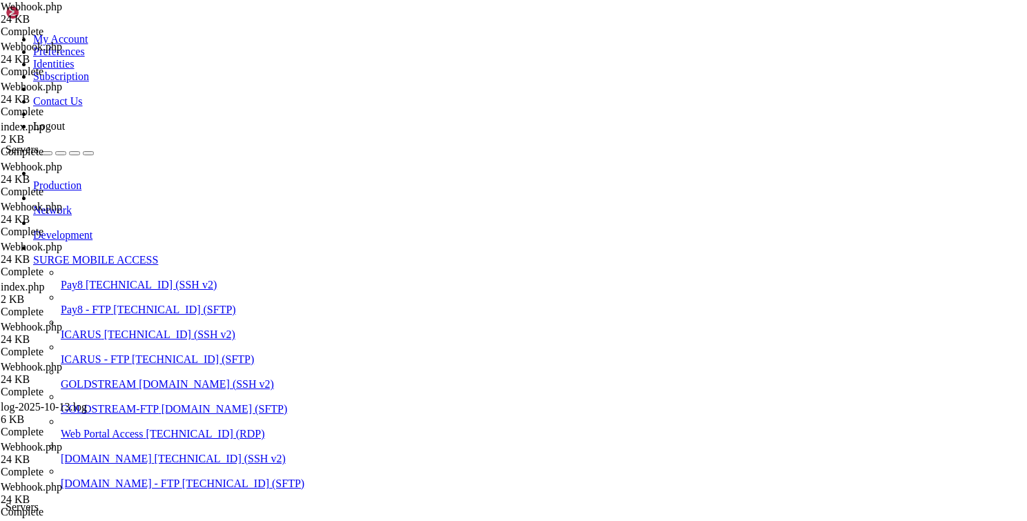
paste textarea "$this->request->getJSON();"
type textarea "$data = $this->request->getJSON();"
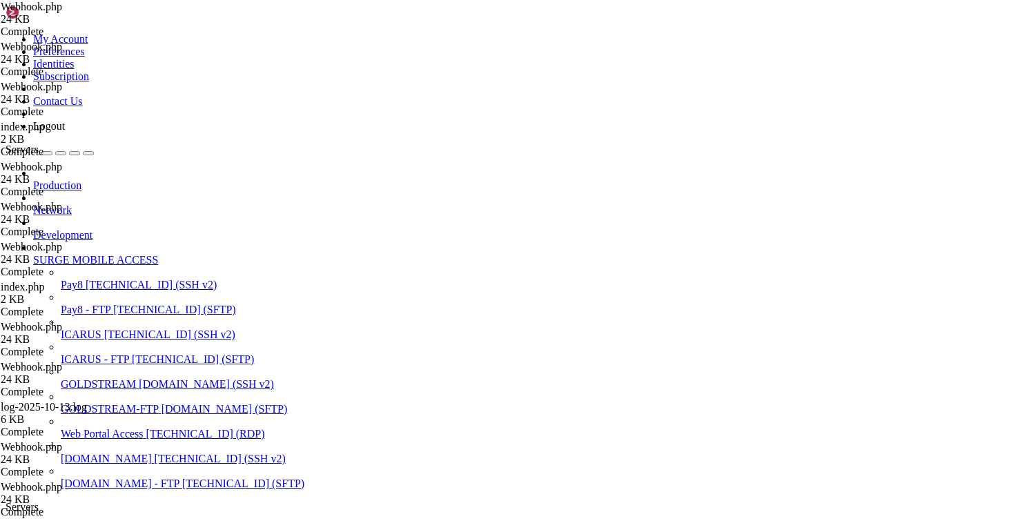
type textarea "<?php"
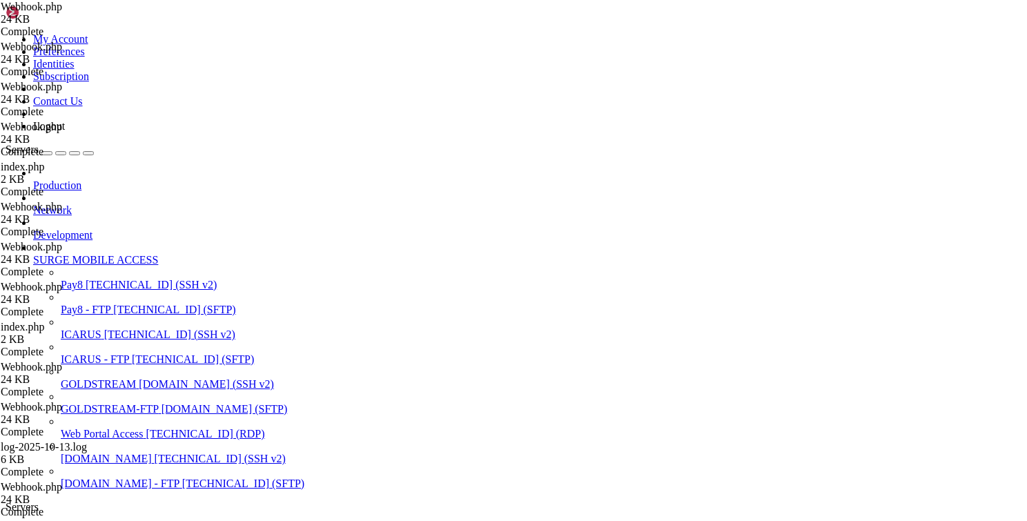
type textarea "v"
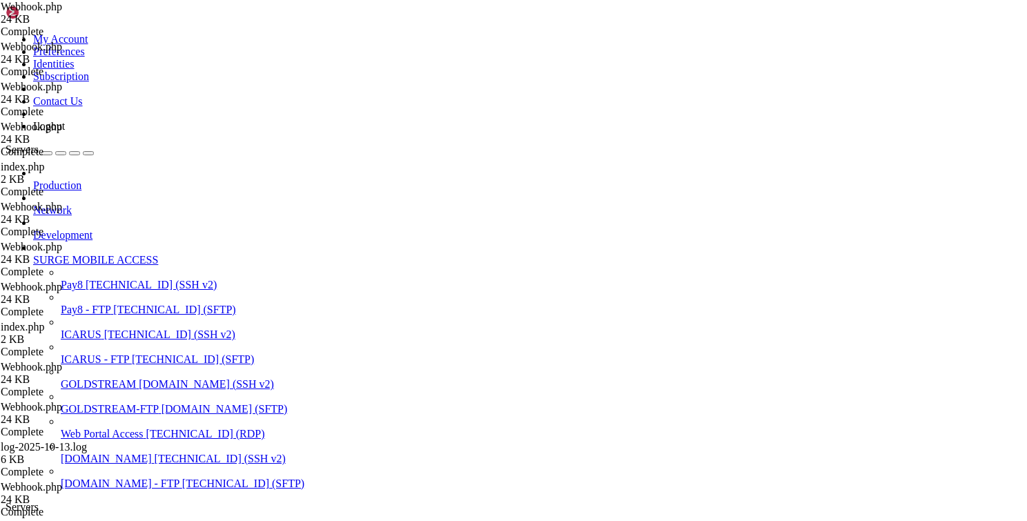
type textarea "var_dump($this->sendCallback($url,$data));"
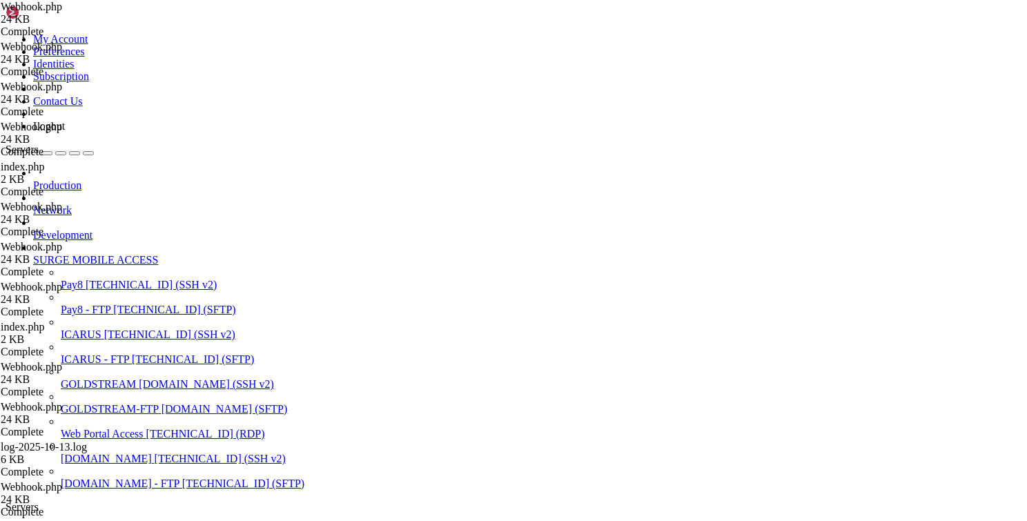
drag, startPoint x: 927, startPoint y: 88, endPoint x: 569, endPoint y: 297, distance: 414.3
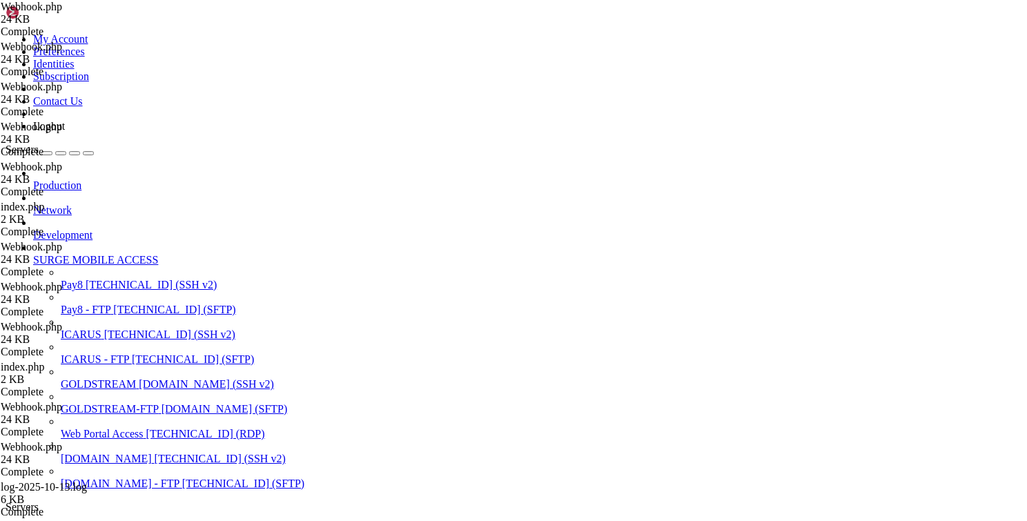
scroll to position [0, 3]
type textarea "echo ($this->sendCallback($url,$data));"
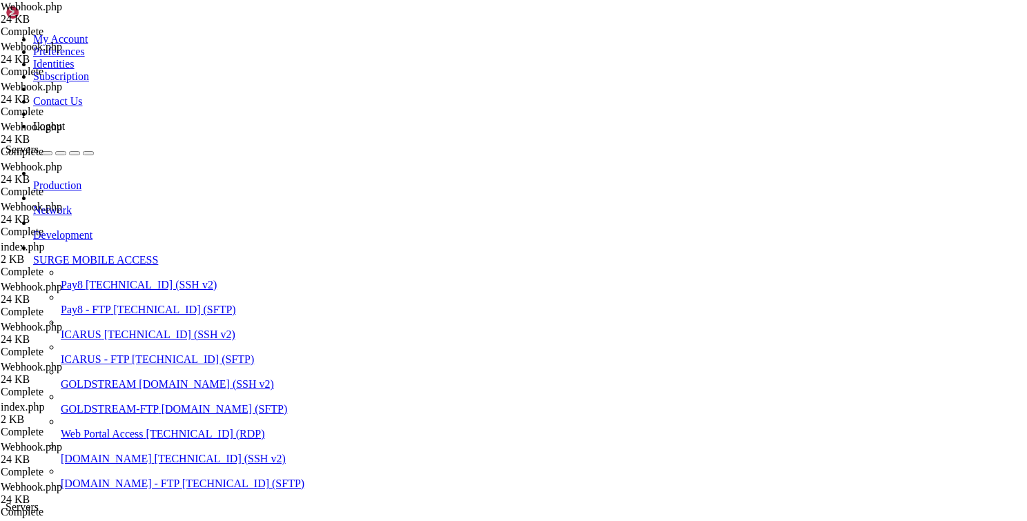
type textarea "echo json_encode($this->sendCallback($url,$data));"
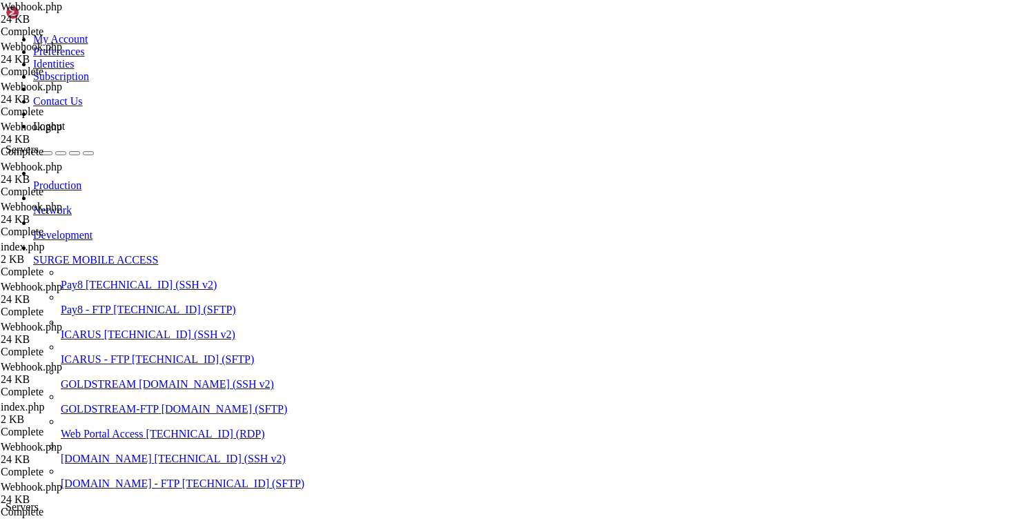
scroll to position [0, 7]
